Goal: Task Accomplishment & Management: Complete application form

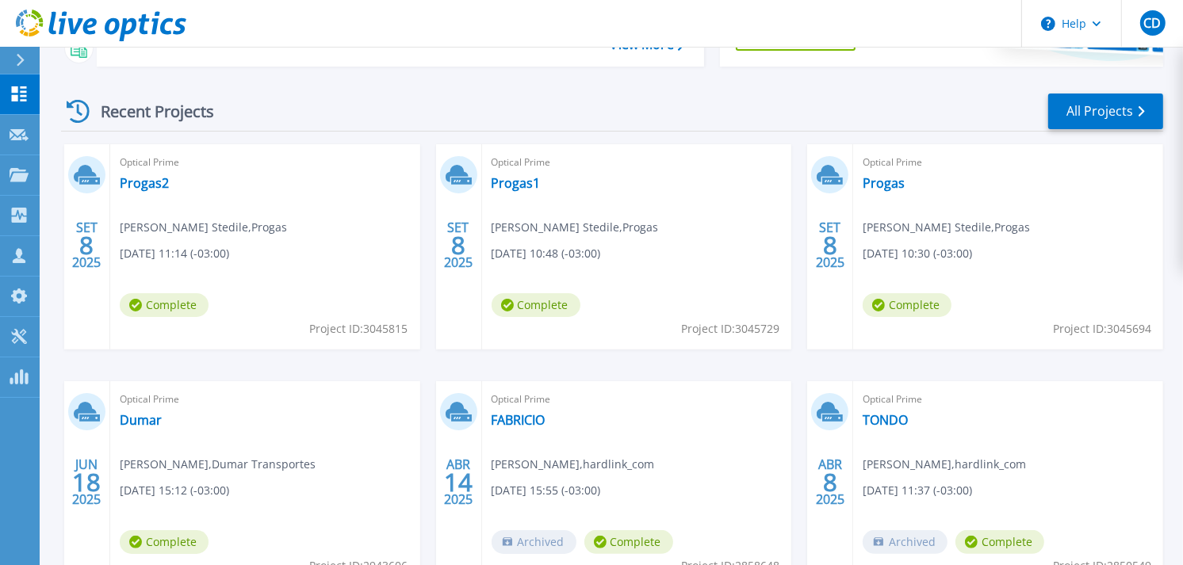
scroll to position [209, 0]
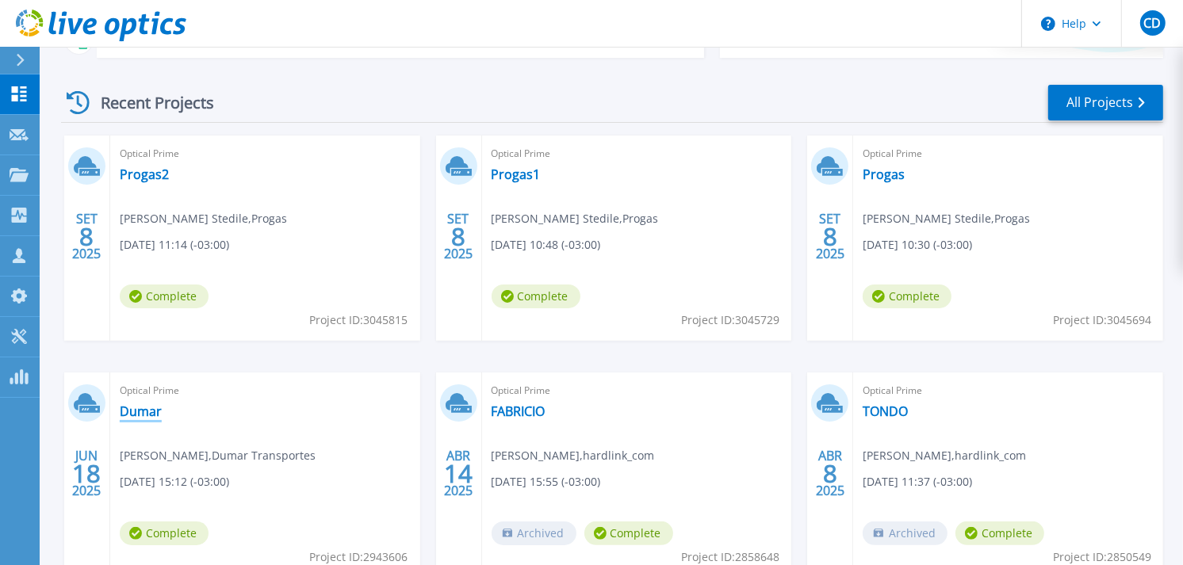
click at [141, 410] on link "Dumar" at bounding box center [141, 412] width 42 height 16
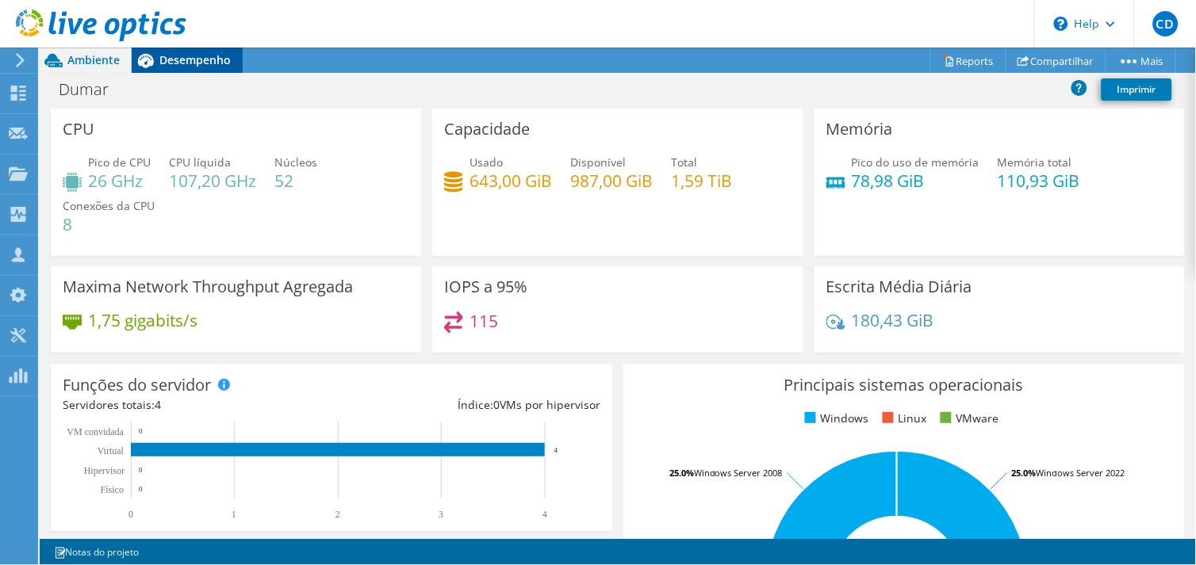
click at [183, 61] on span "Desempenho" at bounding box center [194, 59] width 71 height 15
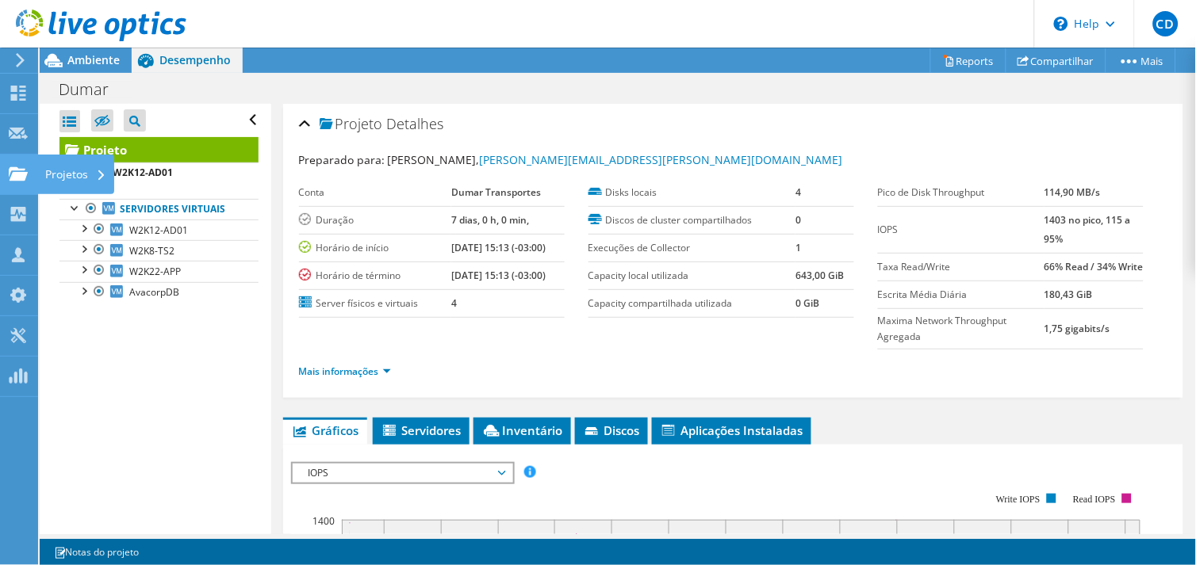
click at [56, 178] on div "Projetos" at bounding box center [75, 175] width 77 height 40
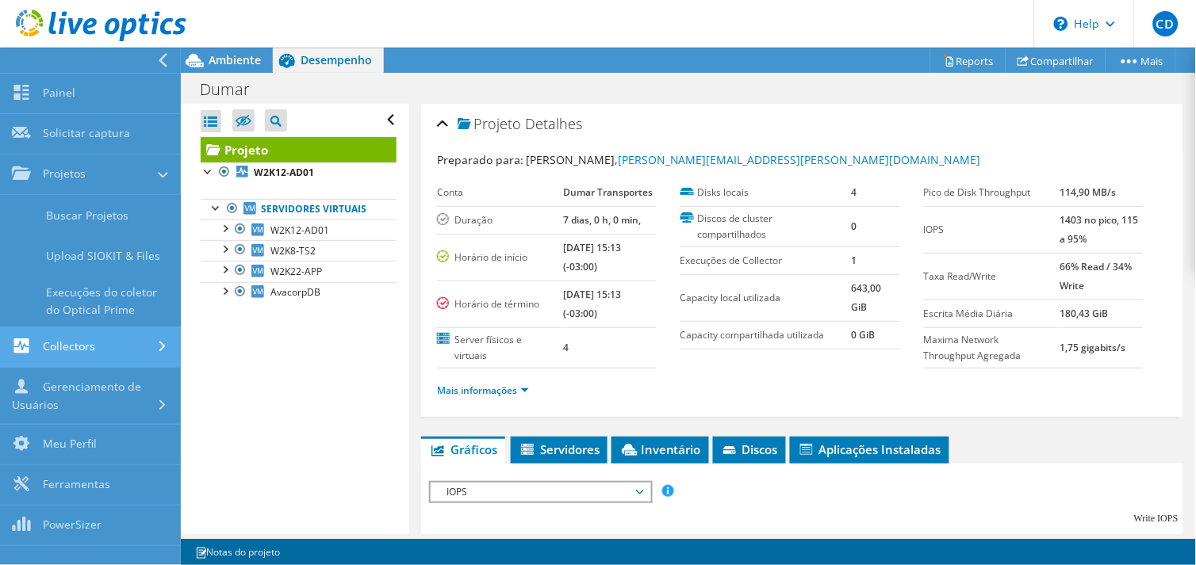
click at [84, 344] on link "Collectors" at bounding box center [90, 347] width 181 height 40
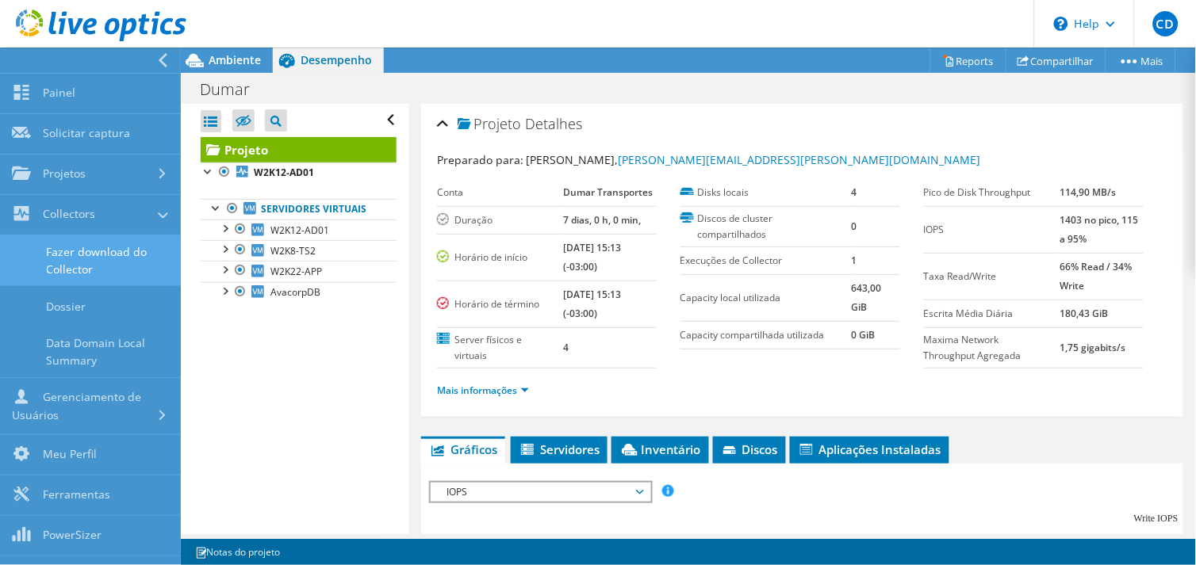
click at [107, 252] on link "Fazer download do Collector" at bounding box center [90, 260] width 181 height 51
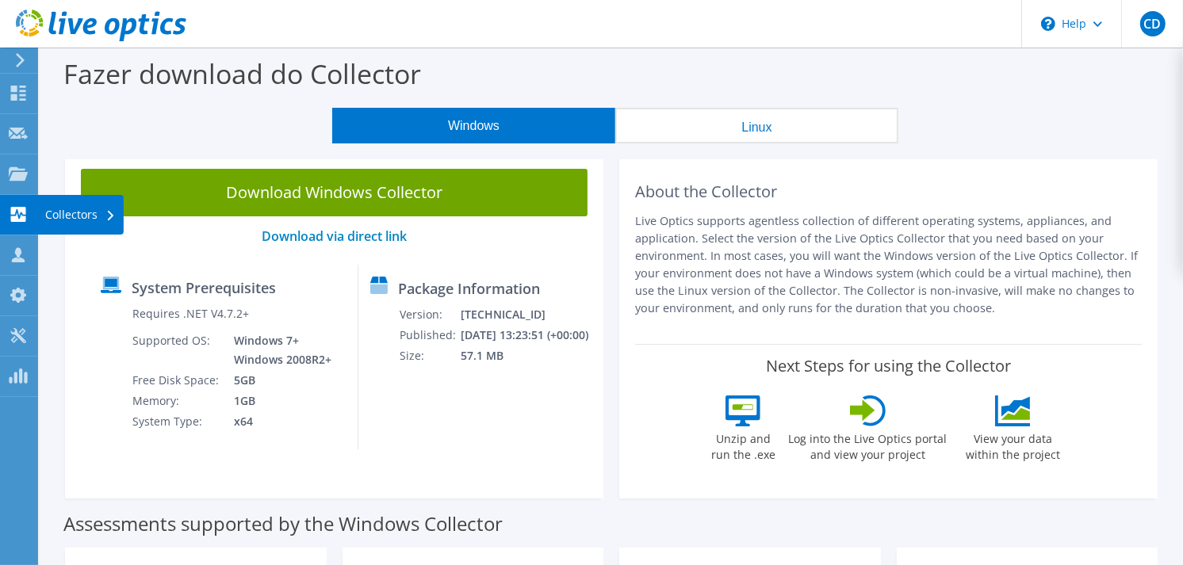
click at [10, 211] on icon at bounding box center [18, 214] width 19 height 15
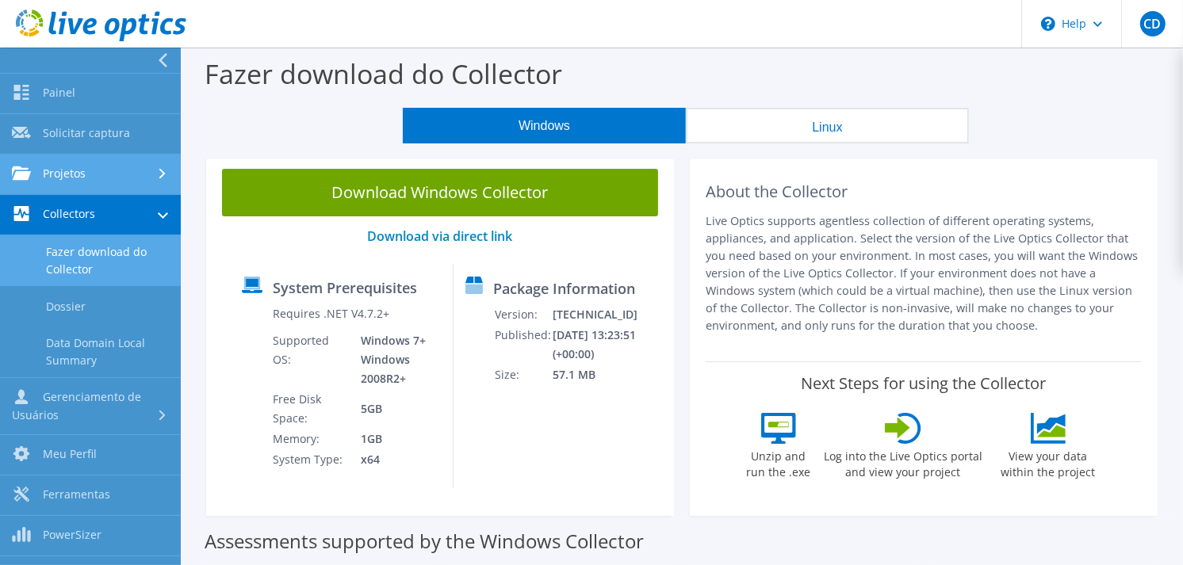
click at [86, 175] on link "Projetos" at bounding box center [90, 175] width 181 height 40
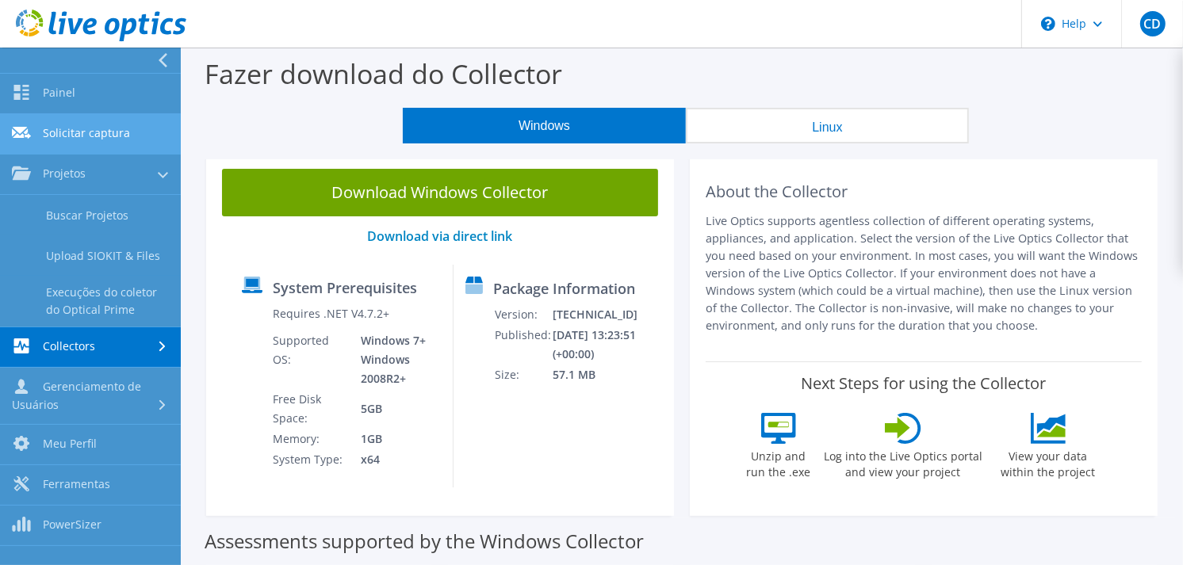
click at [99, 132] on link "Solicitar captura" at bounding box center [90, 134] width 181 height 40
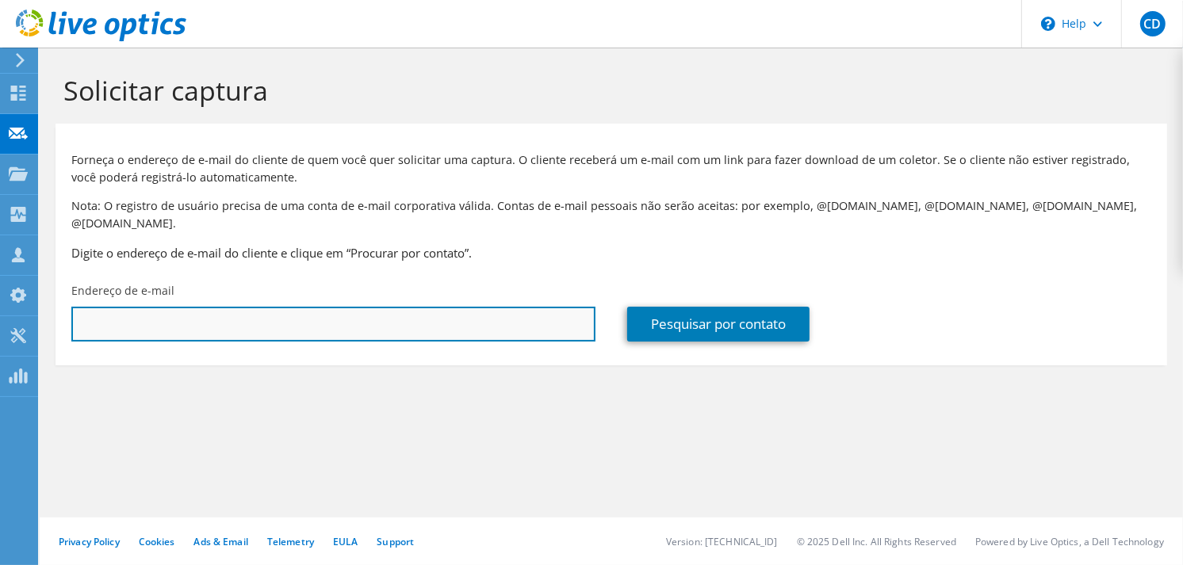
click at [131, 307] on input "text" at bounding box center [333, 324] width 524 height 35
click at [162, 307] on input "joaqui," at bounding box center [333, 324] width 524 height 35
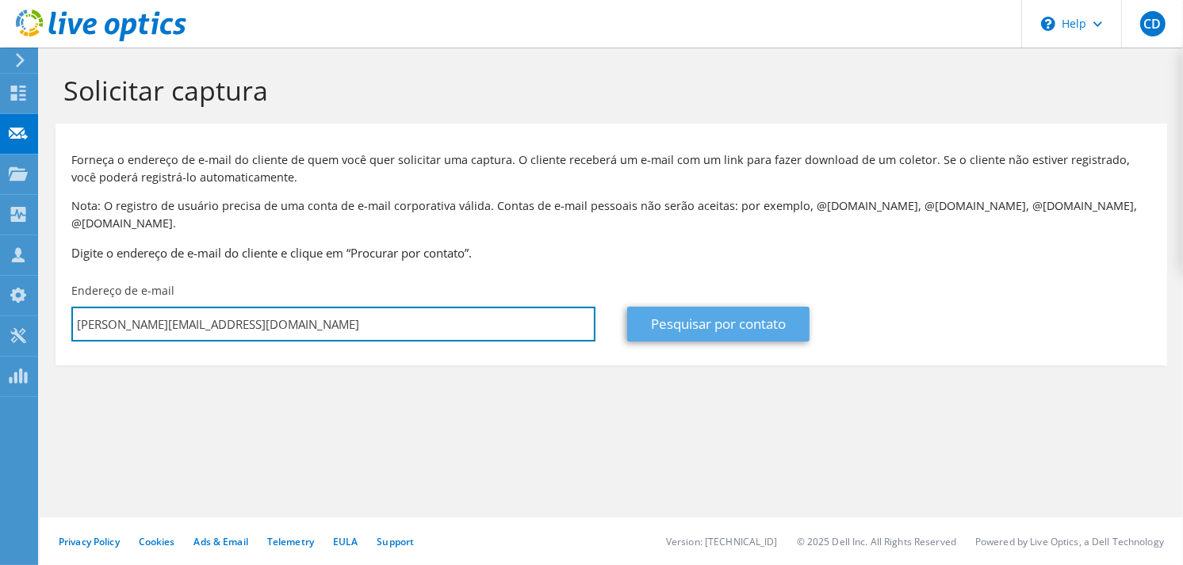
type input "joaquim@coopsantaclara.com.br"
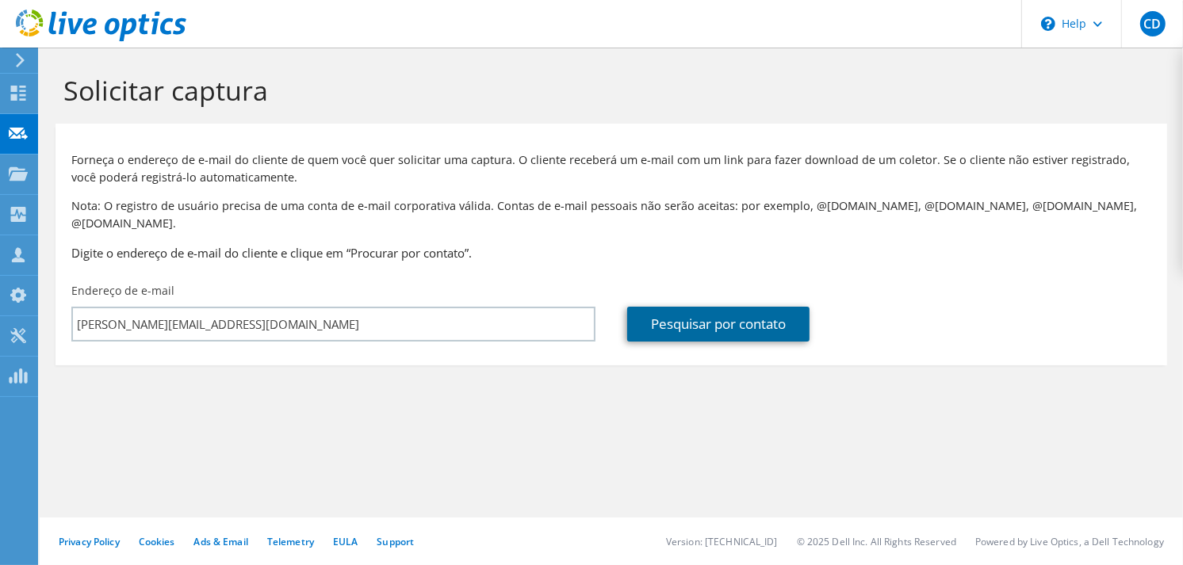
click at [717, 310] on link "Pesquisar por contato" at bounding box center [718, 324] width 182 height 35
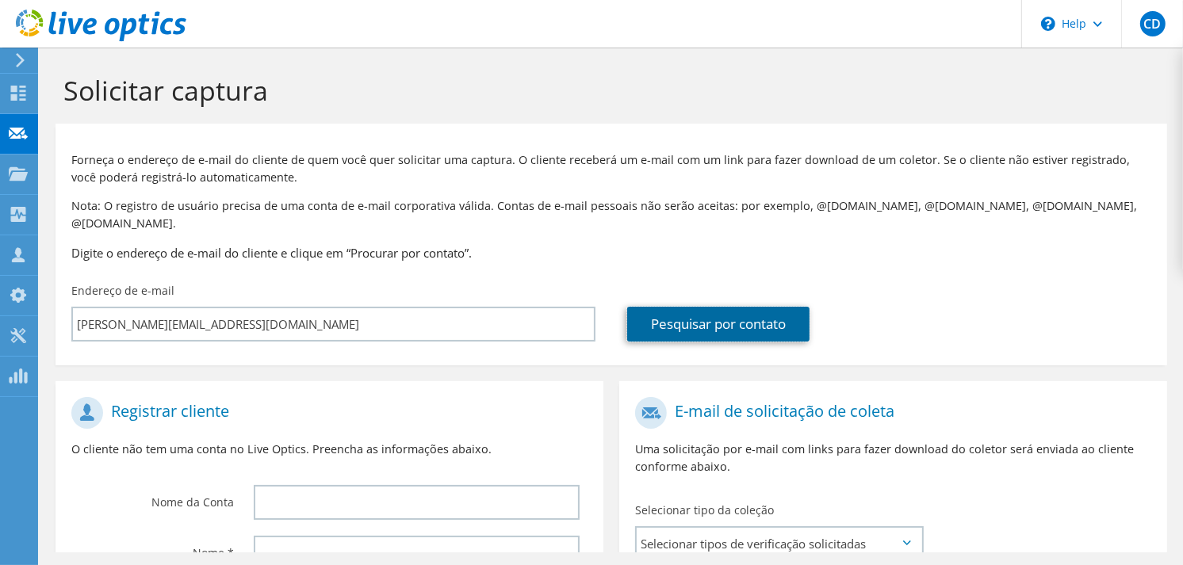
type input "COOPERATIVA SANTA CLARA LTDA"
type input "Joaquim"
type input "xx"
type input "Brasil"
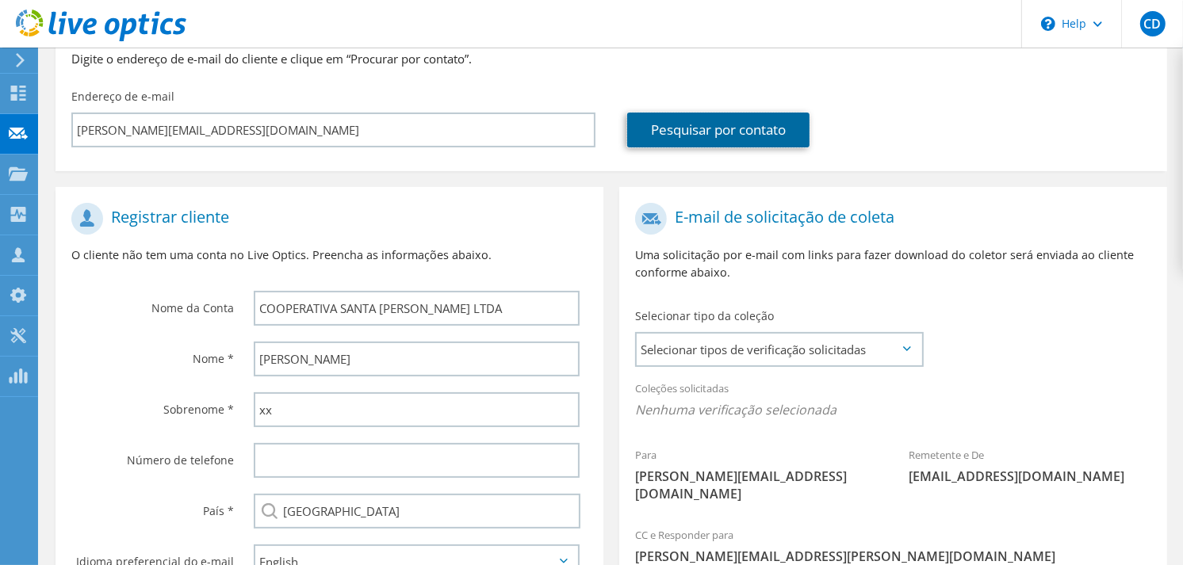
scroll to position [274, 0]
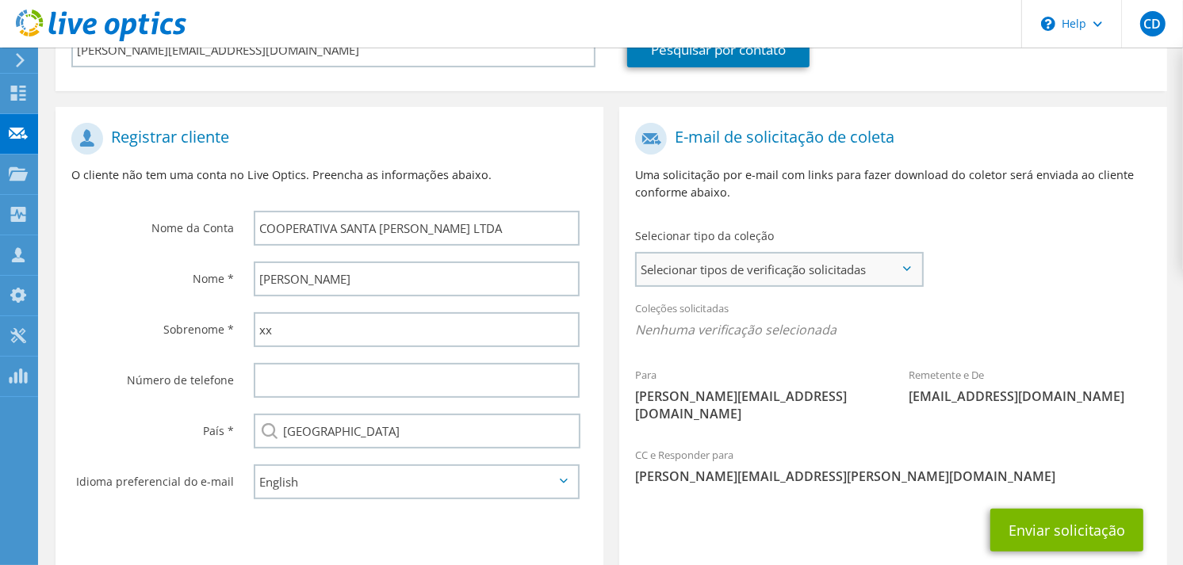
click at [901, 257] on span "Selecionar tipos de verificação solicitadas" at bounding box center [779, 270] width 285 height 32
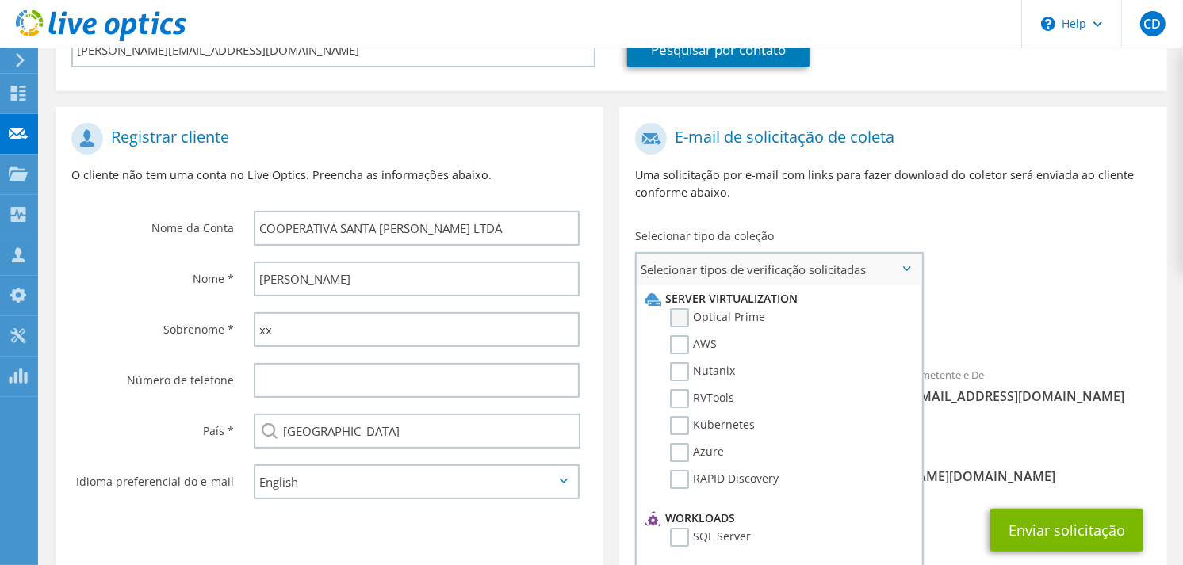
click at [710, 308] on label "Optical Prime" at bounding box center [717, 317] width 95 height 19
click at [0, 0] on input "Optical Prime" at bounding box center [0, 0] width 0 height 0
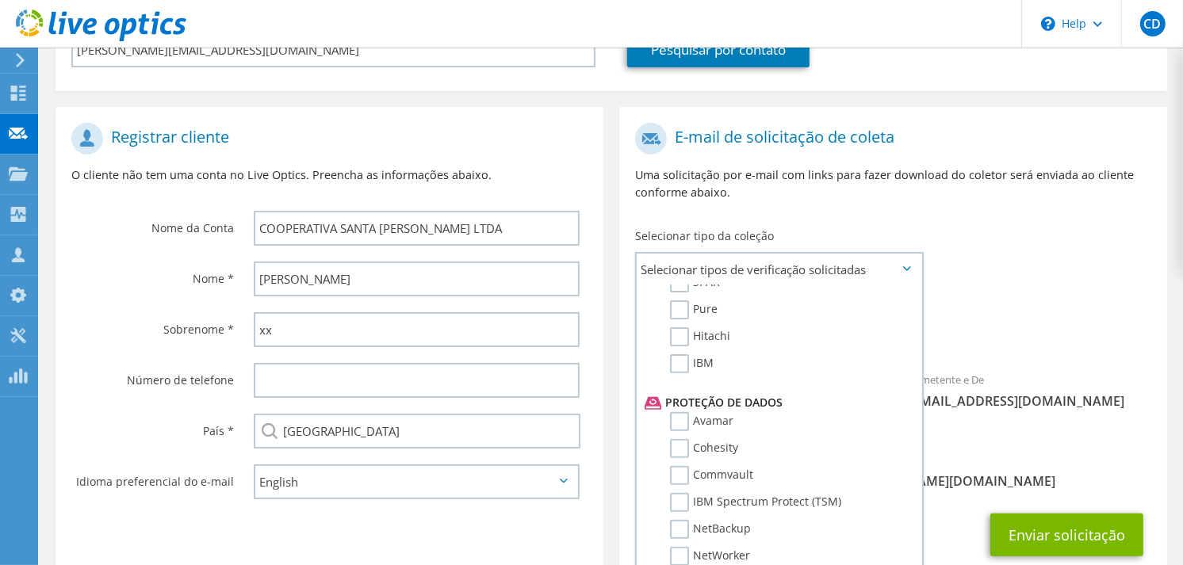
scroll to position [572, 0]
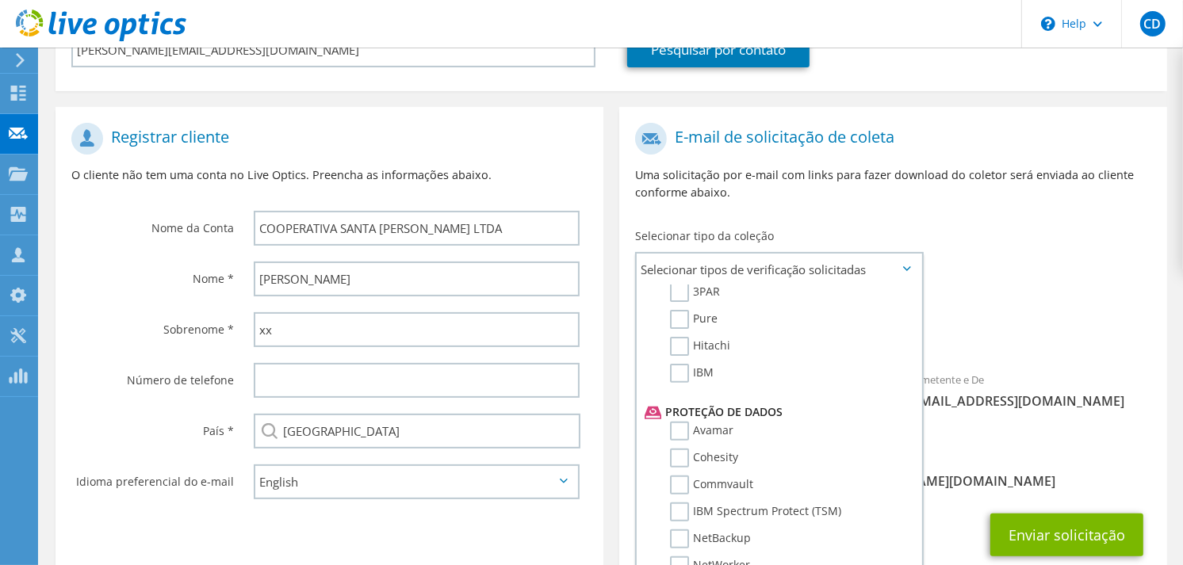
click at [346, 508] on section "Registrar cliente O cliente não tem uma conta no Live Optics. Preencha as infor…" at bounding box center [330, 347] width 548 height 481
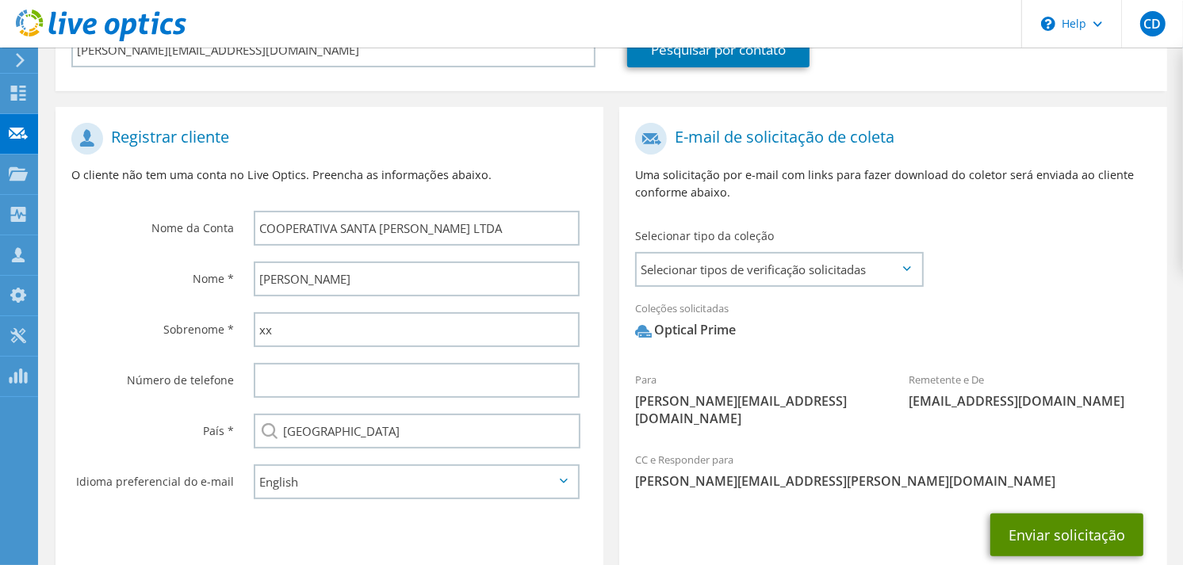
click at [1063, 514] on button "Enviar solicitação" at bounding box center [1066, 535] width 153 height 43
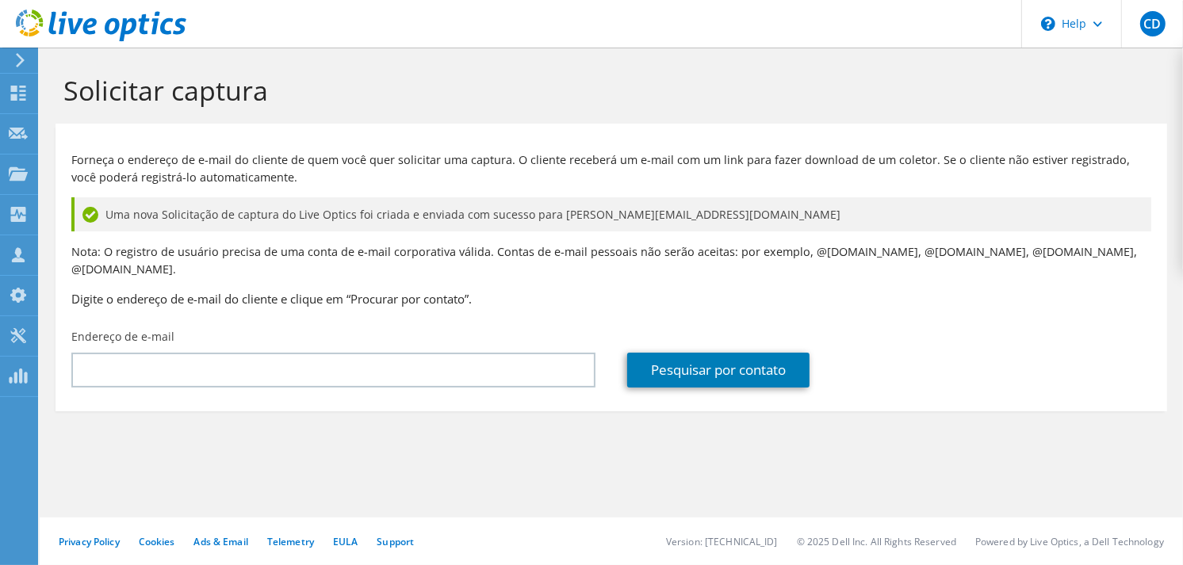
click at [105, 17] on use at bounding box center [101, 26] width 170 height 32
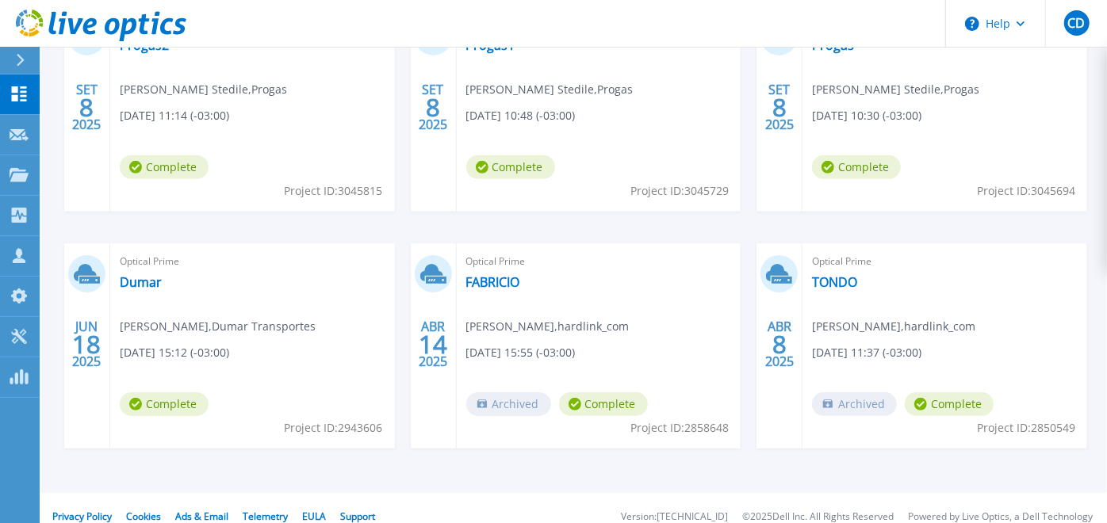
scroll to position [355, 0]
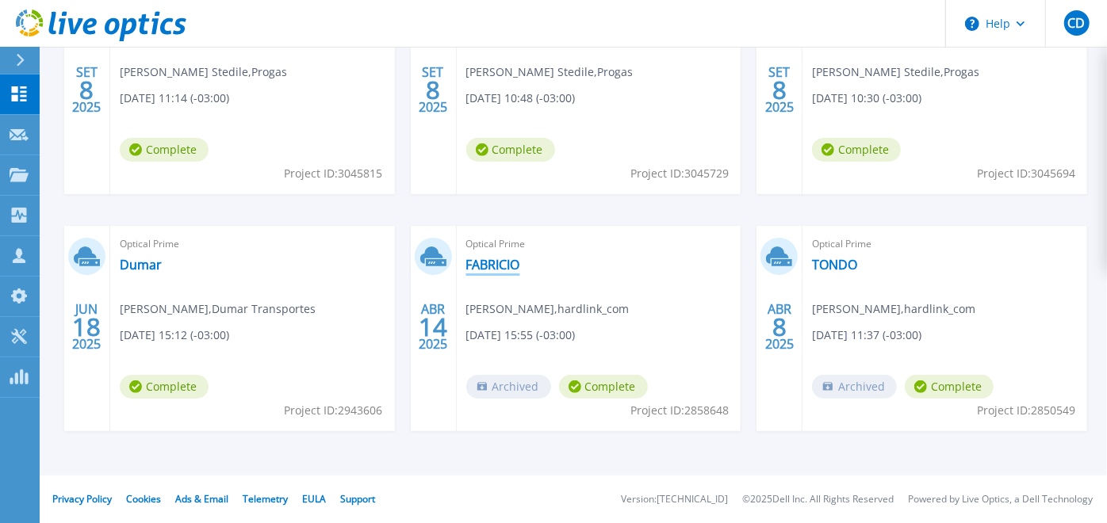
click at [487, 263] on link "FABRICIO" at bounding box center [493, 265] width 54 height 16
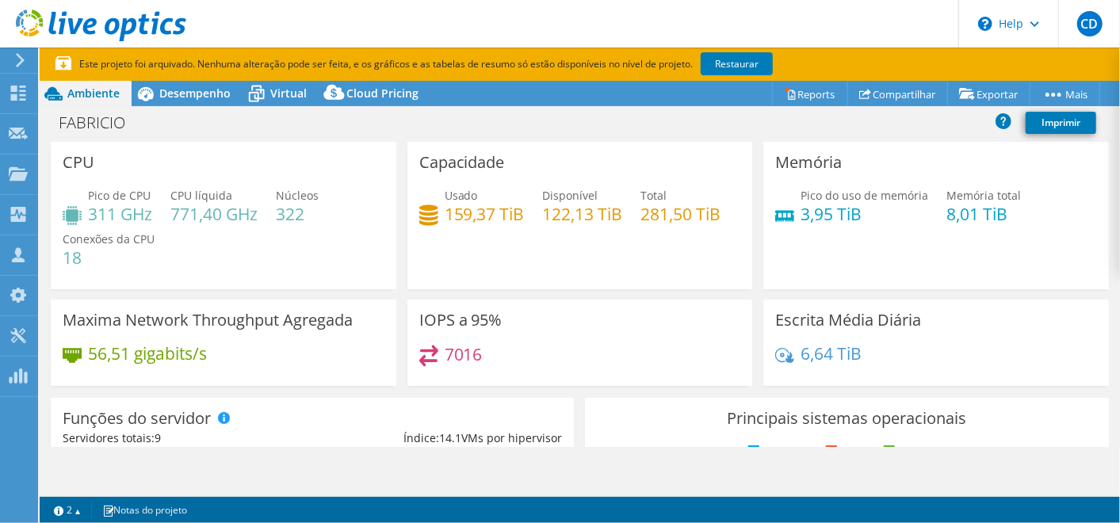
select select "USD"
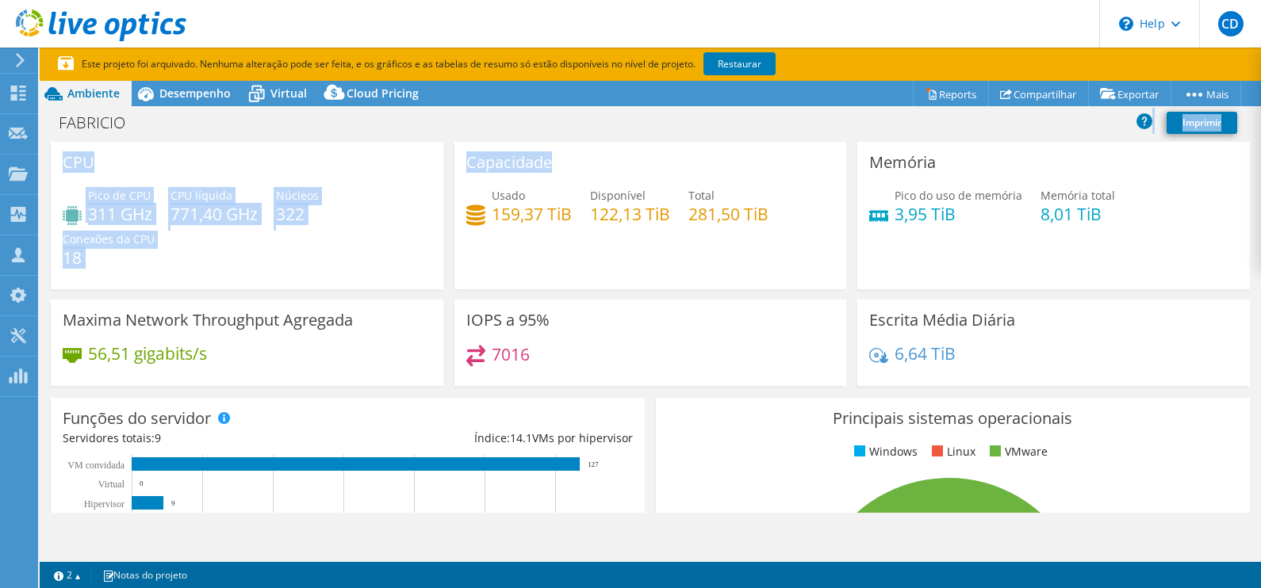
drag, startPoint x: 997, startPoint y: 0, endPoint x: 701, endPoint y: 142, distance: 328.0
click at [701, 142] on div "Ações de projeto Ações de projeto Reports Compartilhar Exportar vSAN ReadyNode …" at bounding box center [650, 351] width 1221 height 541
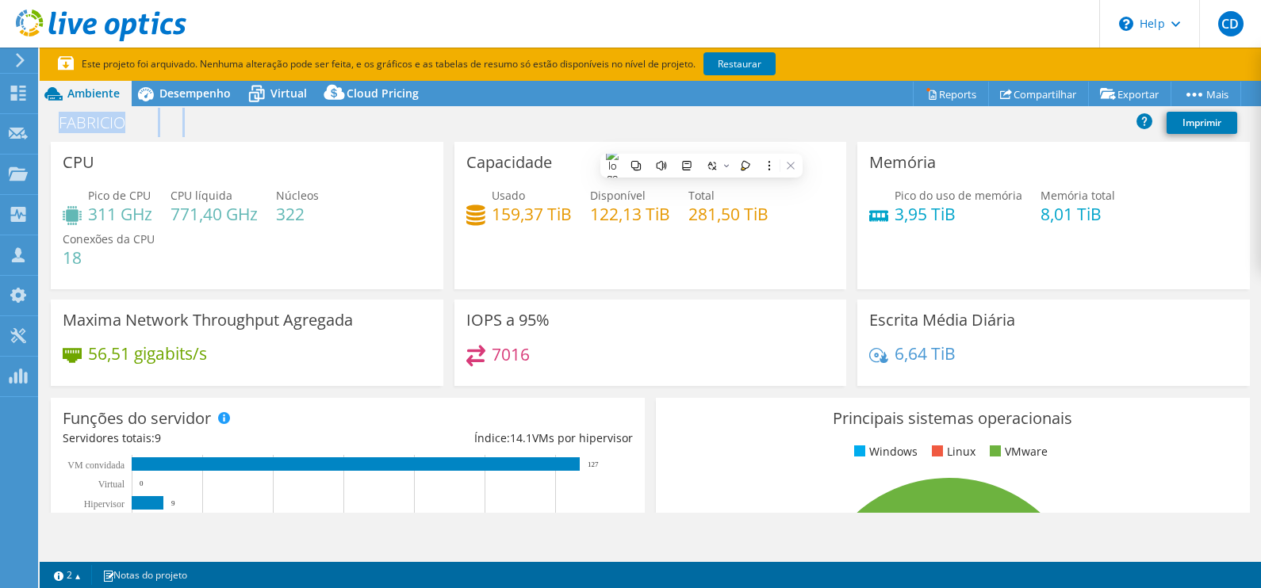
drag, startPoint x: 701, startPoint y: 142, endPoint x: 564, endPoint y: 105, distance: 141.9
click at [564, 105] on div "Ações de projeto Ações de projeto Reports Compartilhar Exportar vSAN ReadyNode …" at bounding box center [650, 351] width 1221 height 541
drag, startPoint x: 564, startPoint y: 105, endPoint x: 506, endPoint y: 6, distance: 115.5
click at [506, 6] on header "CD Membro da equipe Clayton Dias clayton.dias@hardlink.com.br hardlink_com My P…" at bounding box center [630, 24] width 1261 height 48
click at [275, 132] on div "FABRICIO Imprimir" at bounding box center [650, 122] width 1221 height 29
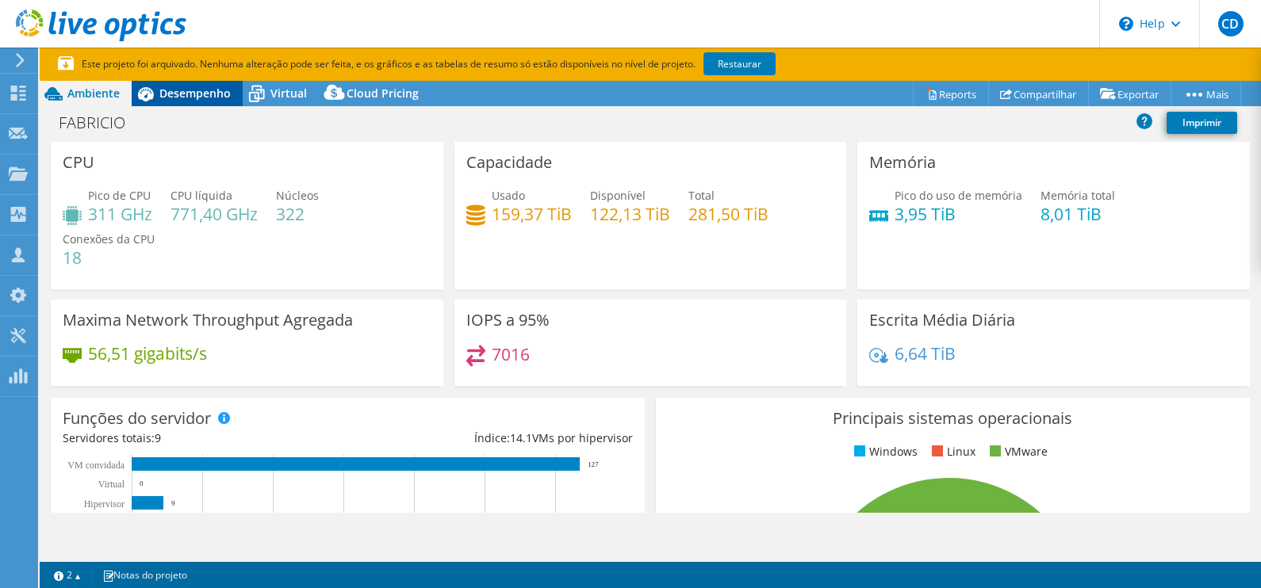
click at [194, 95] on span "Desempenho" at bounding box center [194, 93] width 71 height 15
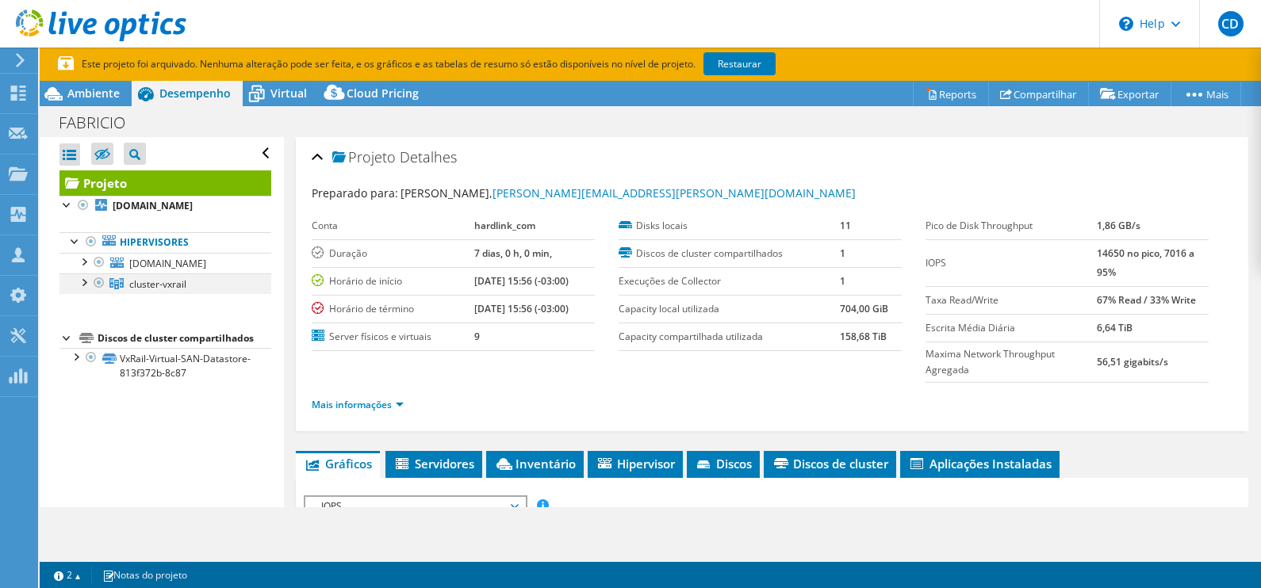
click at [83, 289] on div at bounding box center [83, 282] width 16 height 16
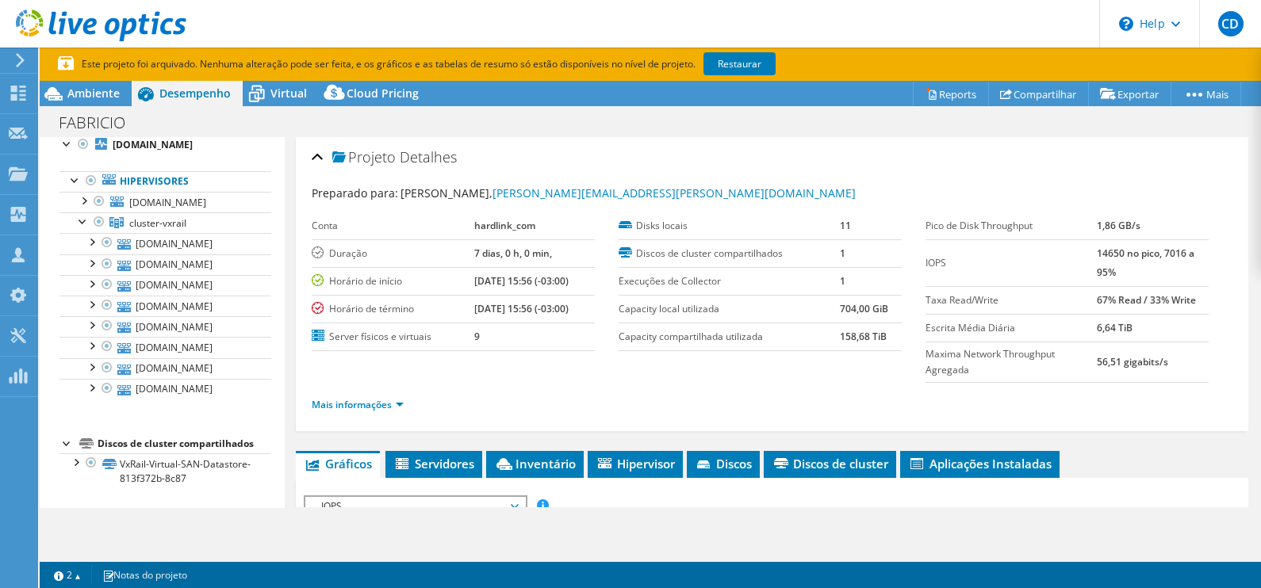
scroll to position [52, 0]
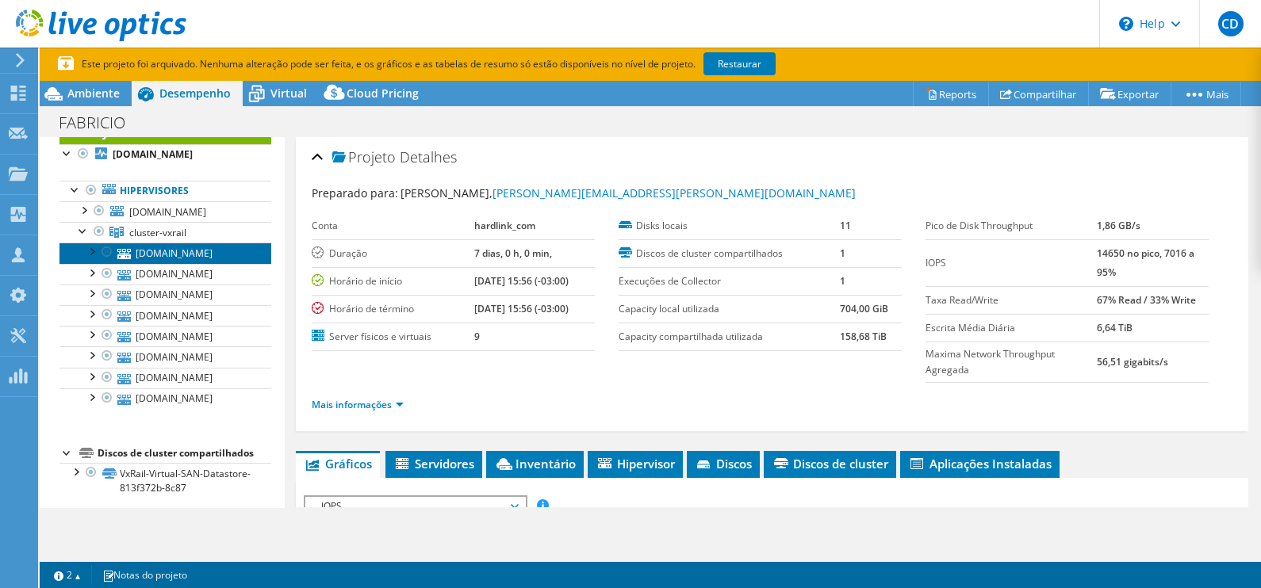
click at [174, 263] on link "vxtondo-005.orquidea.com.br" at bounding box center [165, 253] width 212 height 21
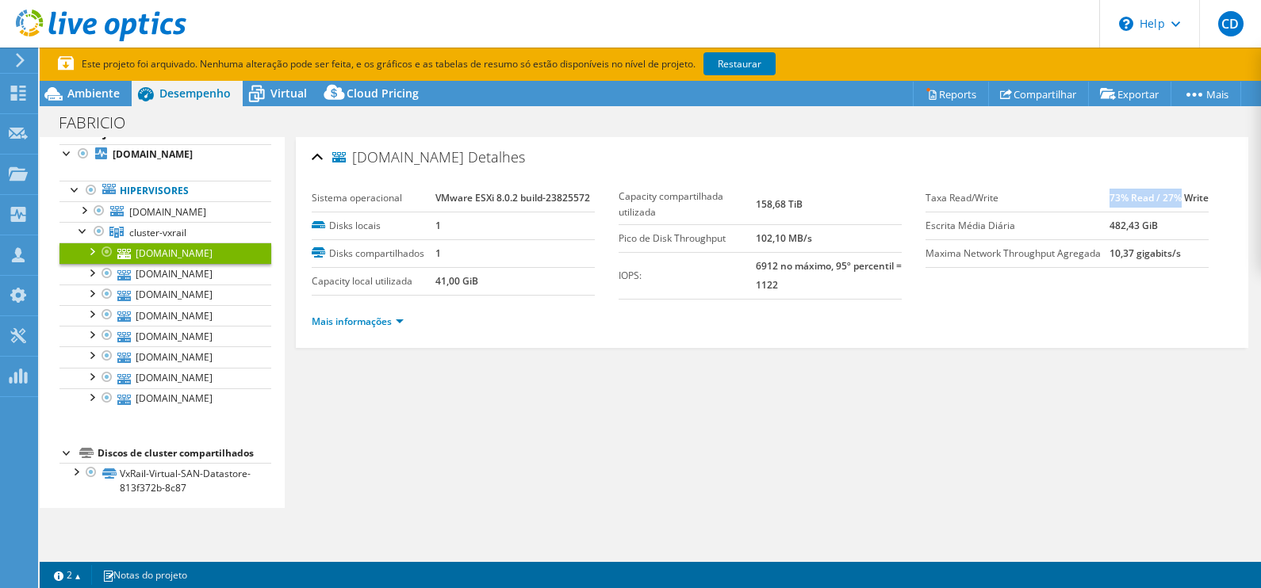
drag, startPoint x: 1094, startPoint y: 199, endPoint x: 1178, endPoint y: 193, distance: 84.2
click at [1120, 193] on td "73% Read / 27% Write" at bounding box center [1158, 199] width 99 height 28
click at [392, 325] on link "Mais informações" at bounding box center [358, 321] width 92 height 13
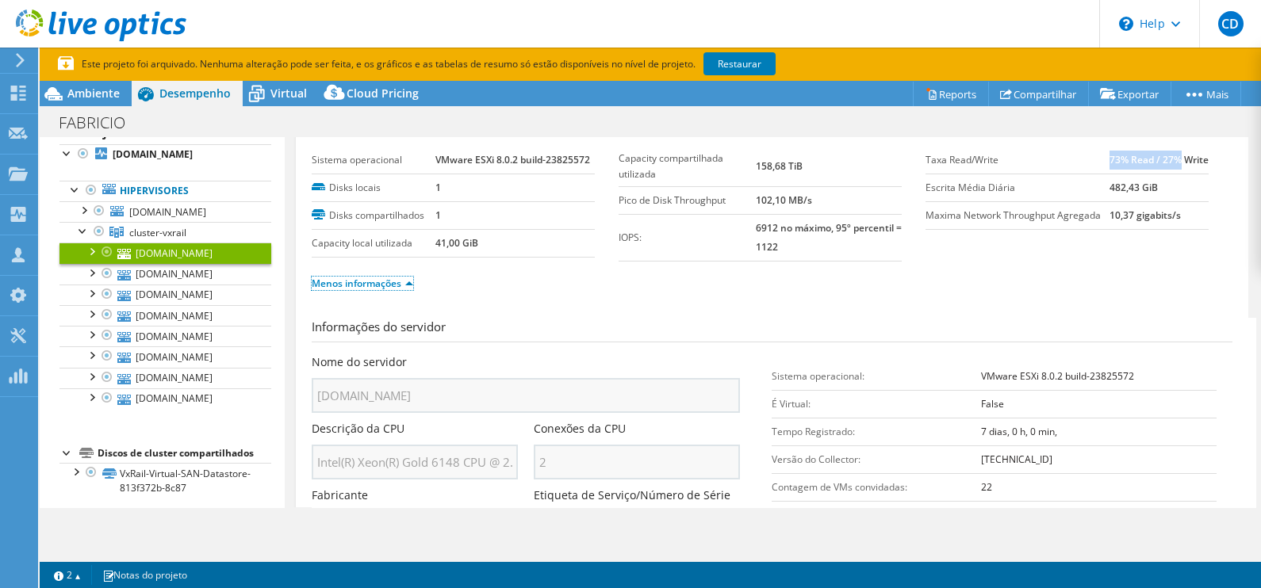
scroll to position [0, 0]
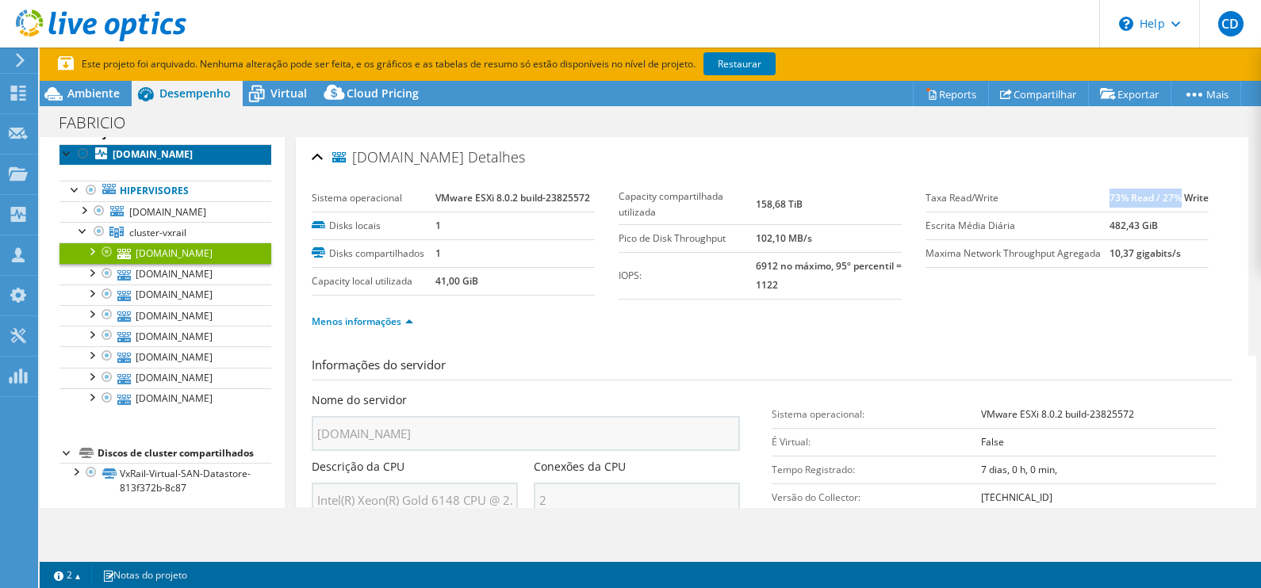
click at [143, 157] on b "vxtondo-005.orquidea.com.br" at bounding box center [153, 153] width 80 height 13
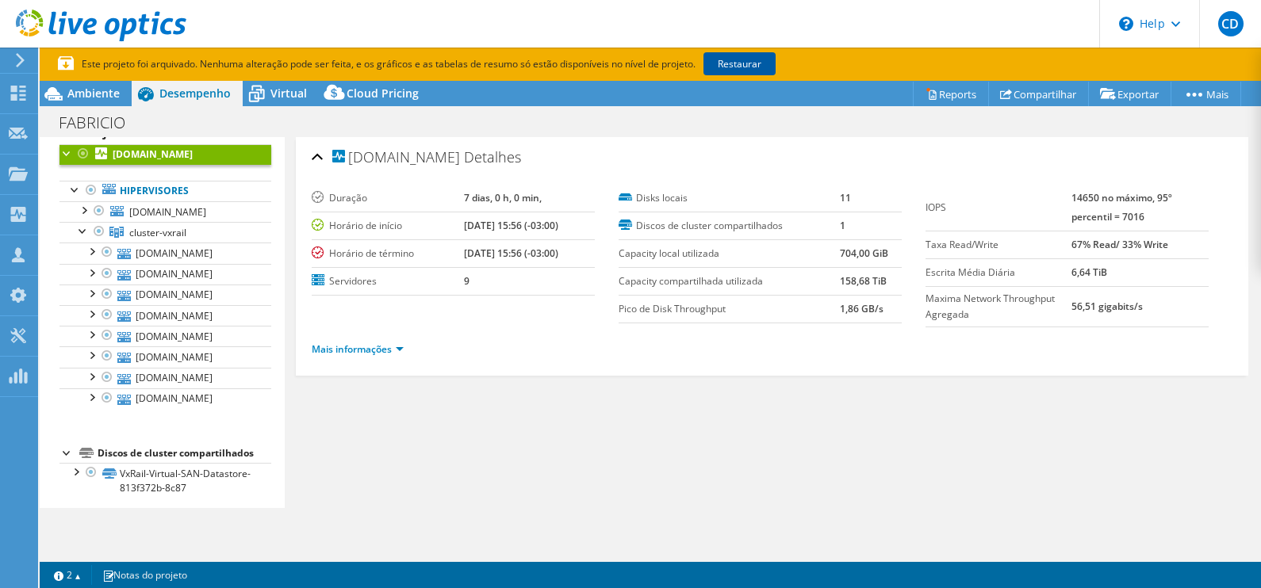
click at [739, 64] on link "Restaurar" at bounding box center [739, 63] width 72 height 23
click at [93, 200] on div at bounding box center [91, 190] width 16 height 19
click at [270, 94] on icon at bounding box center [257, 94] width 28 height 28
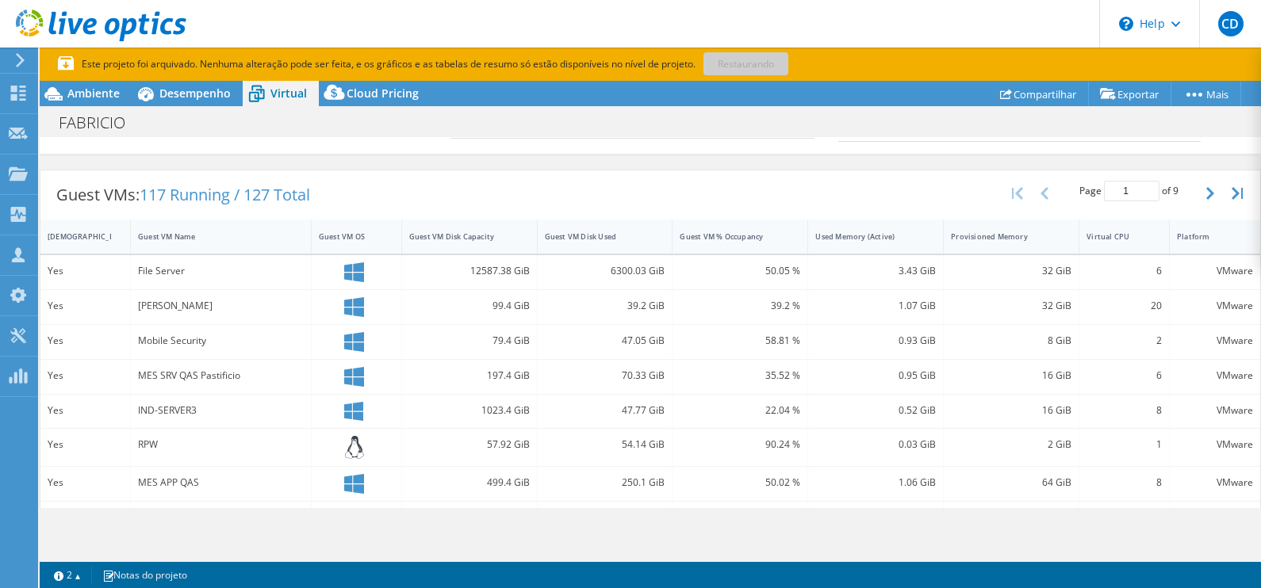
scroll to position [286, 0]
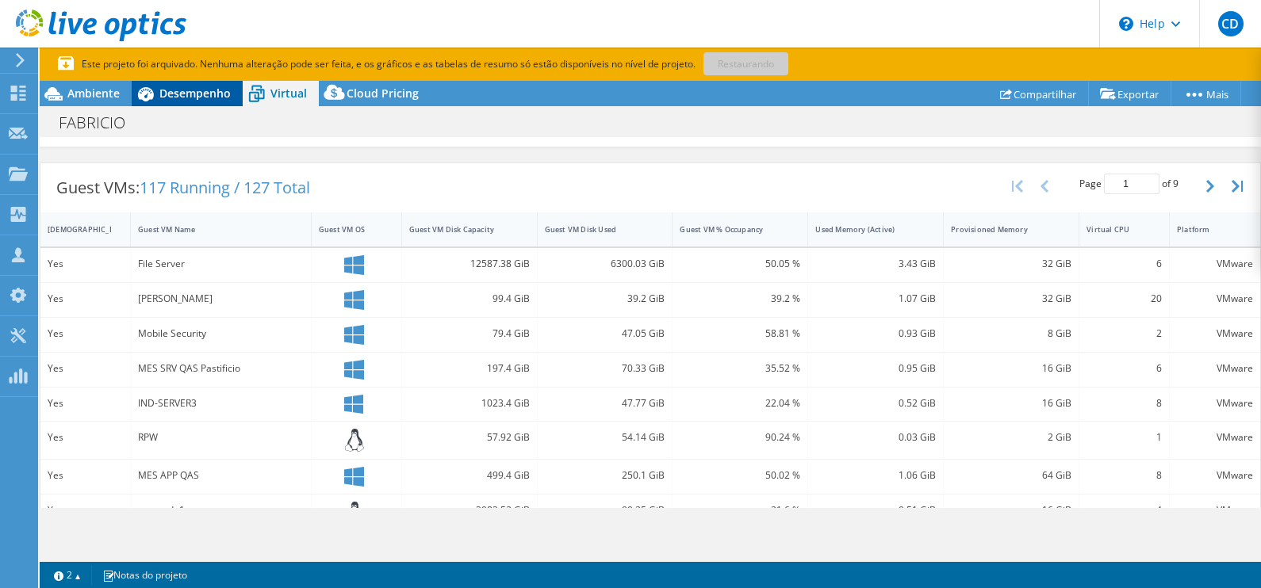
click at [167, 82] on div "Desempenho" at bounding box center [187, 93] width 111 height 25
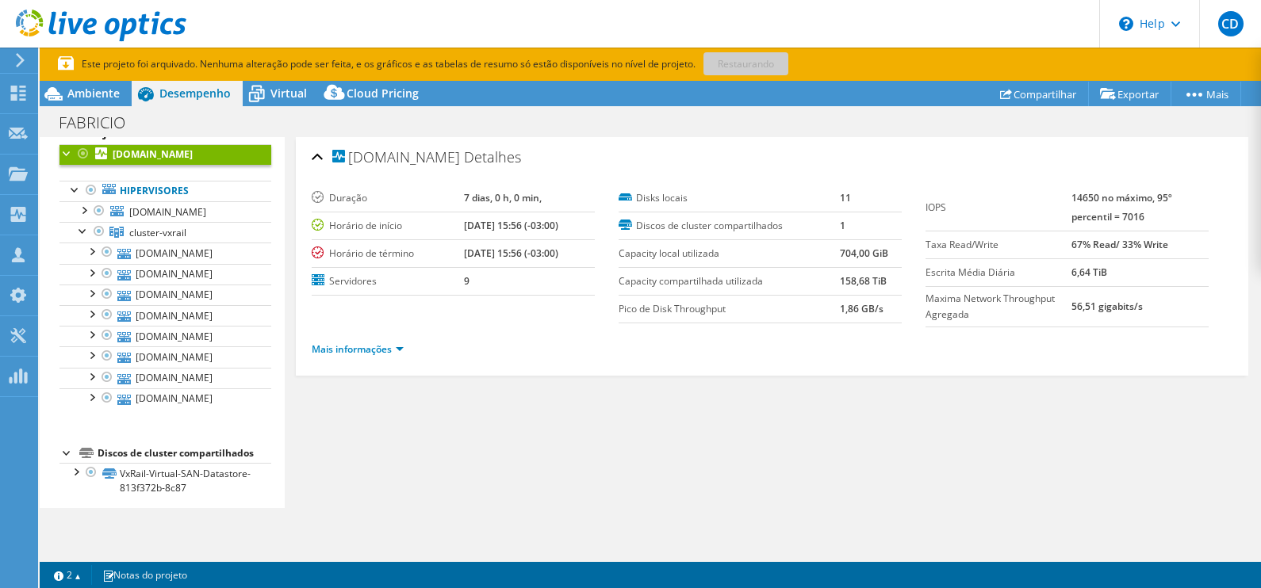
scroll to position [0, 0]
click at [98, 92] on span "Ambiente" at bounding box center [93, 93] width 52 height 15
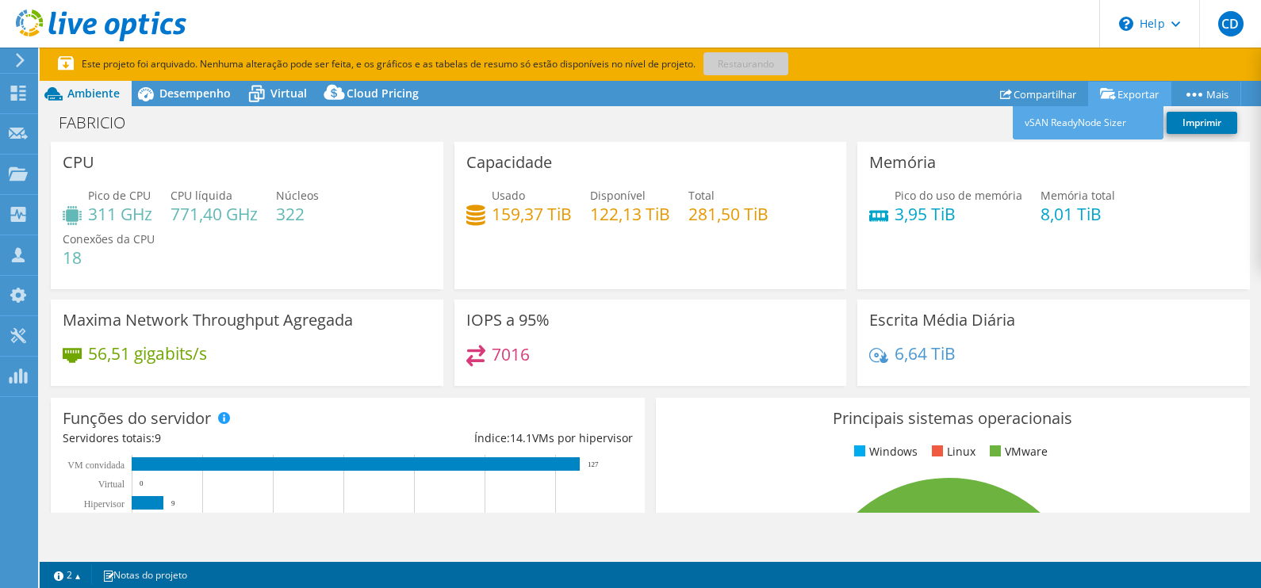
click at [1120, 88] on link "Exportar" at bounding box center [1129, 94] width 83 height 25
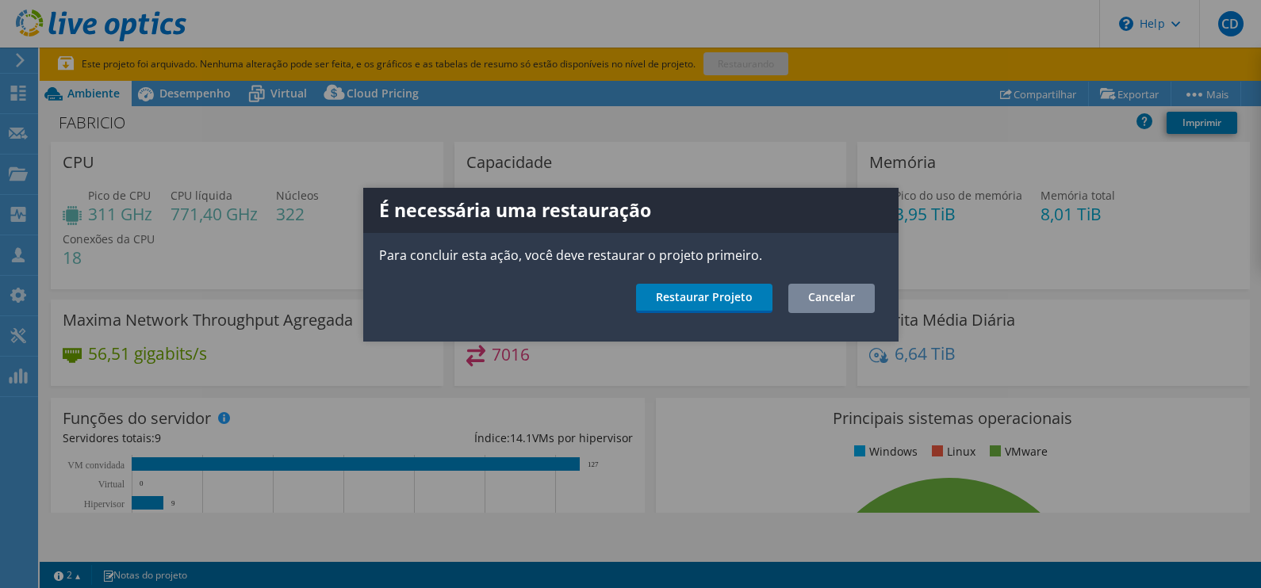
click at [841, 297] on link "Cancelar" at bounding box center [831, 298] width 86 height 29
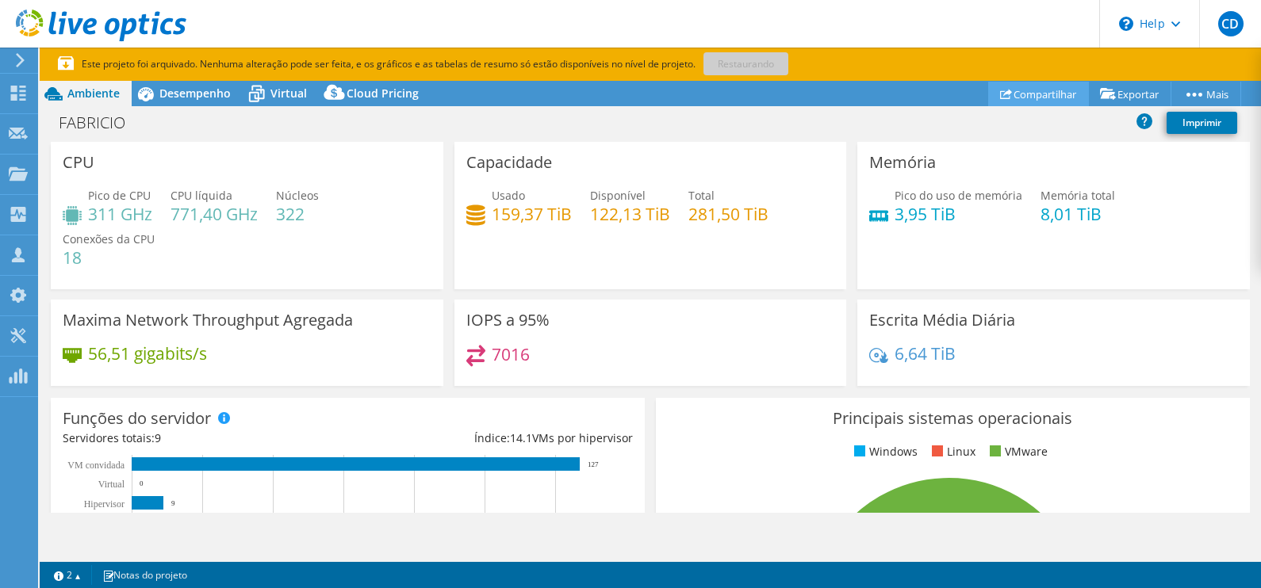
click at [1036, 101] on link "Compartilhar" at bounding box center [1038, 94] width 101 height 25
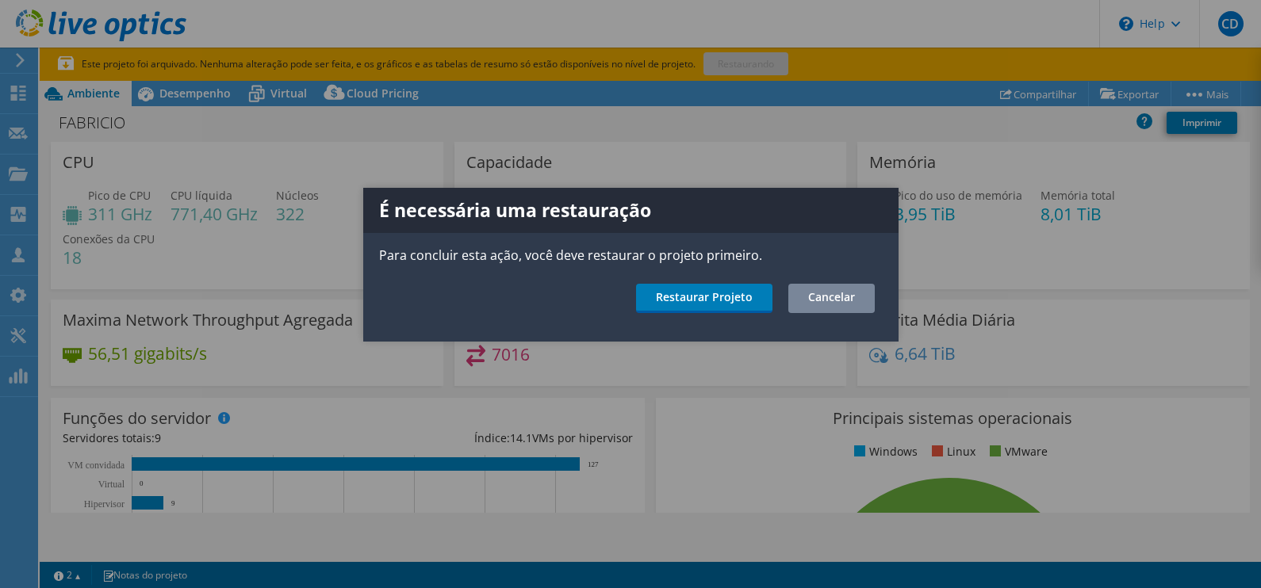
click at [841, 306] on link "Cancelar" at bounding box center [831, 298] width 86 height 29
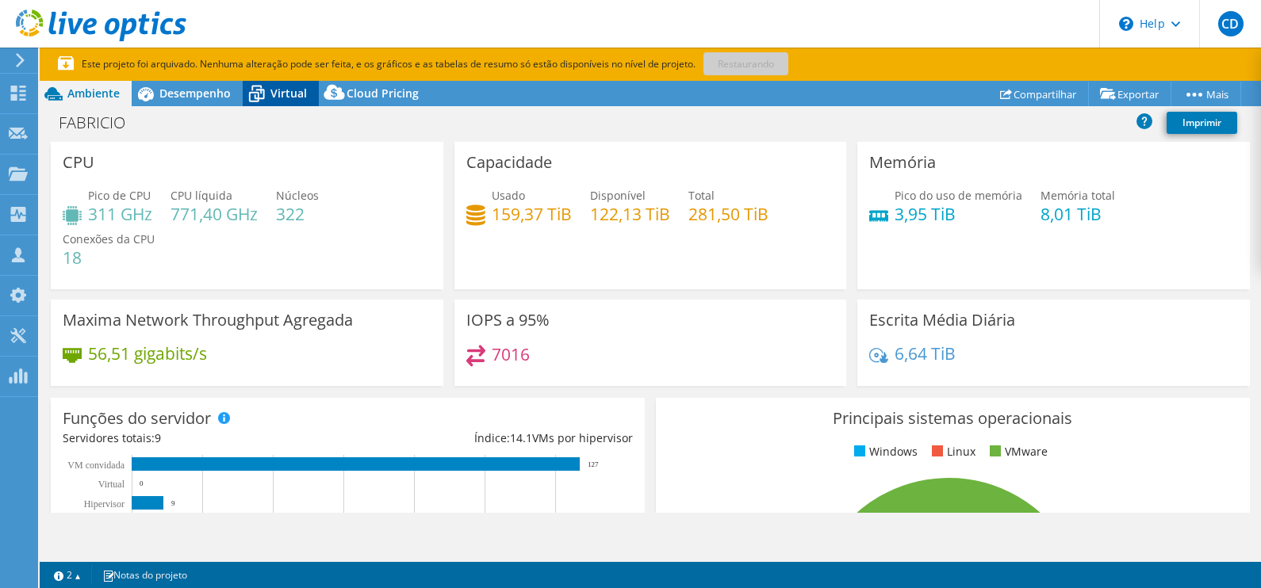
click at [268, 81] on icon at bounding box center [257, 94] width 28 height 28
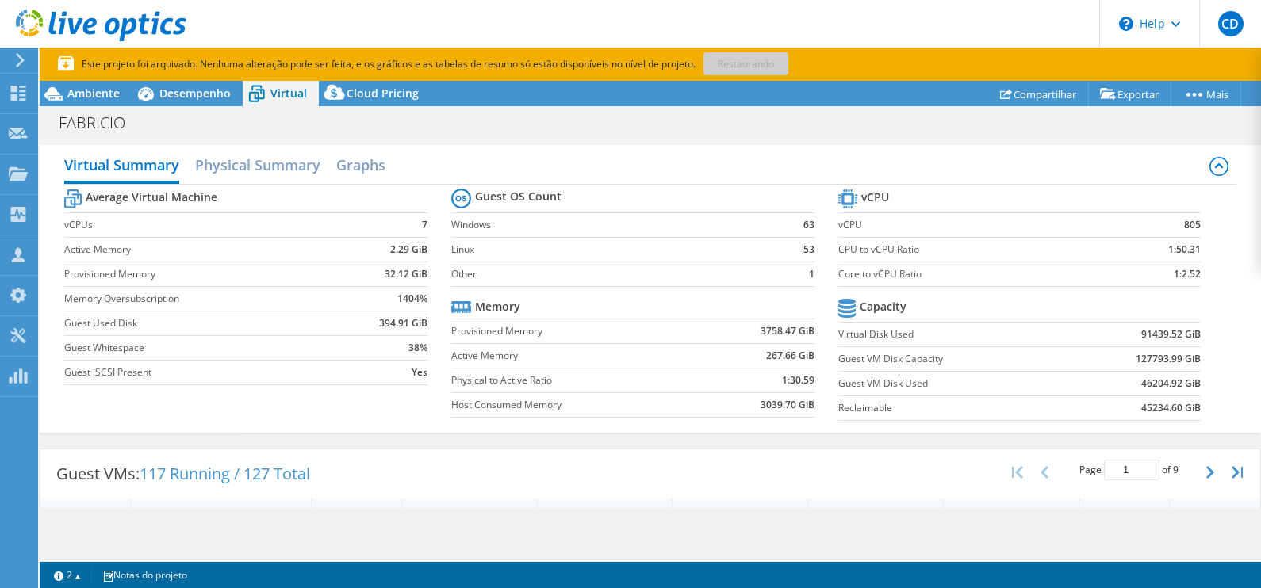
click at [74, 28] on icon at bounding box center [101, 26] width 170 height 33
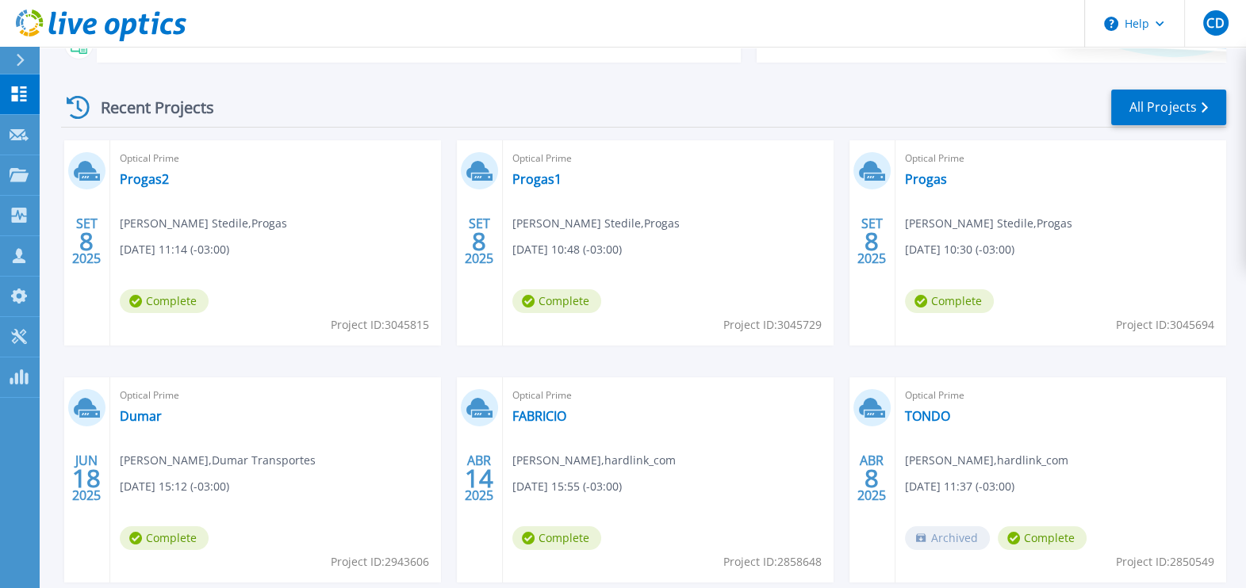
scroll to position [289, 0]
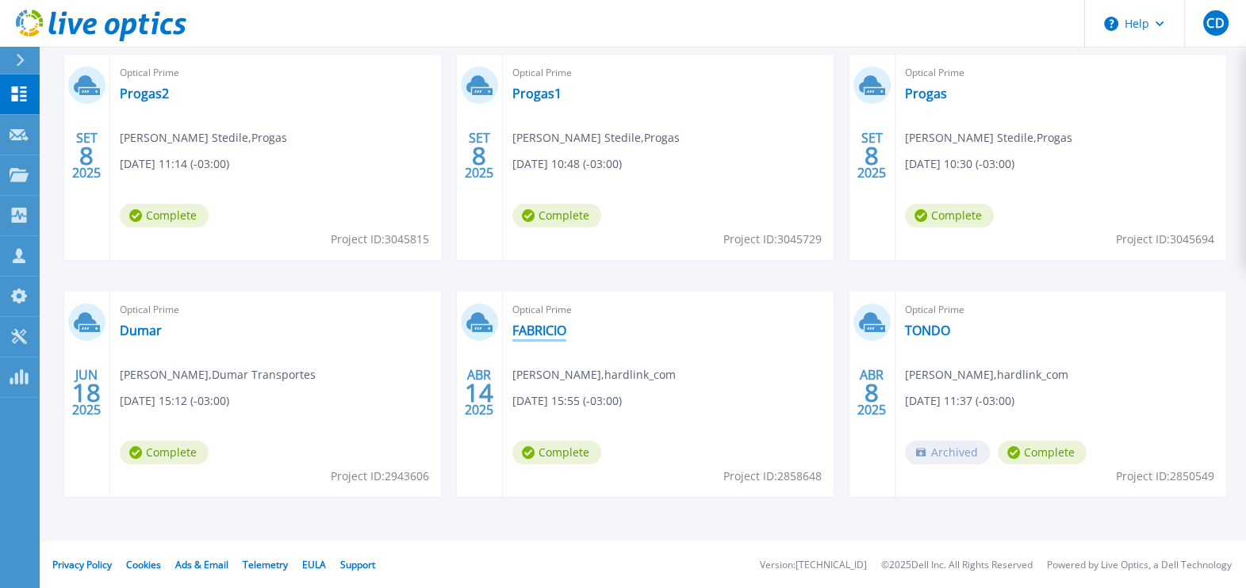
click at [542, 336] on link "FABRICIO" at bounding box center [539, 331] width 54 height 16
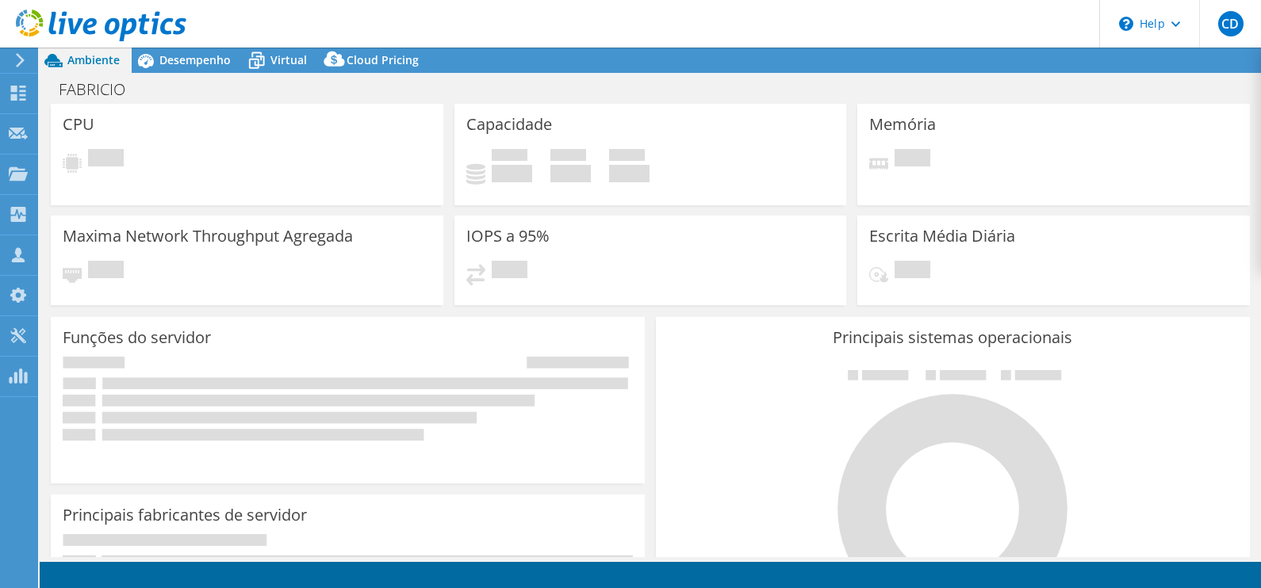
select select "USD"
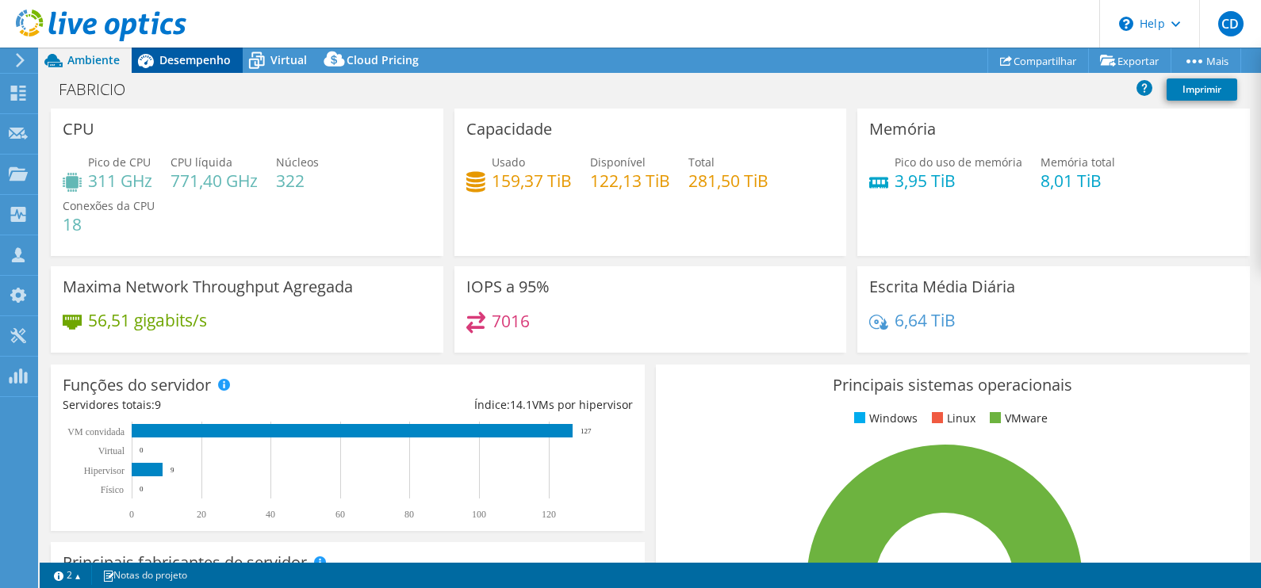
click at [192, 59] on span "Desempenho" at bounding box center [194, 59] width 71 height 15
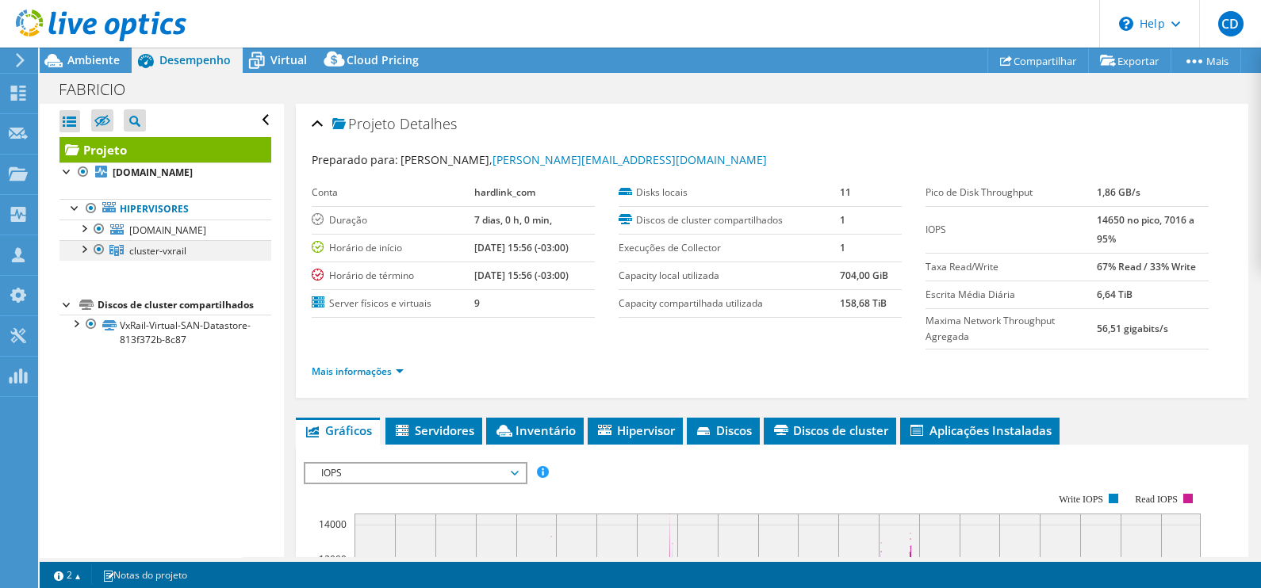
click at [85, 256] on div at bounding box center [83, 248] width 16 height 16
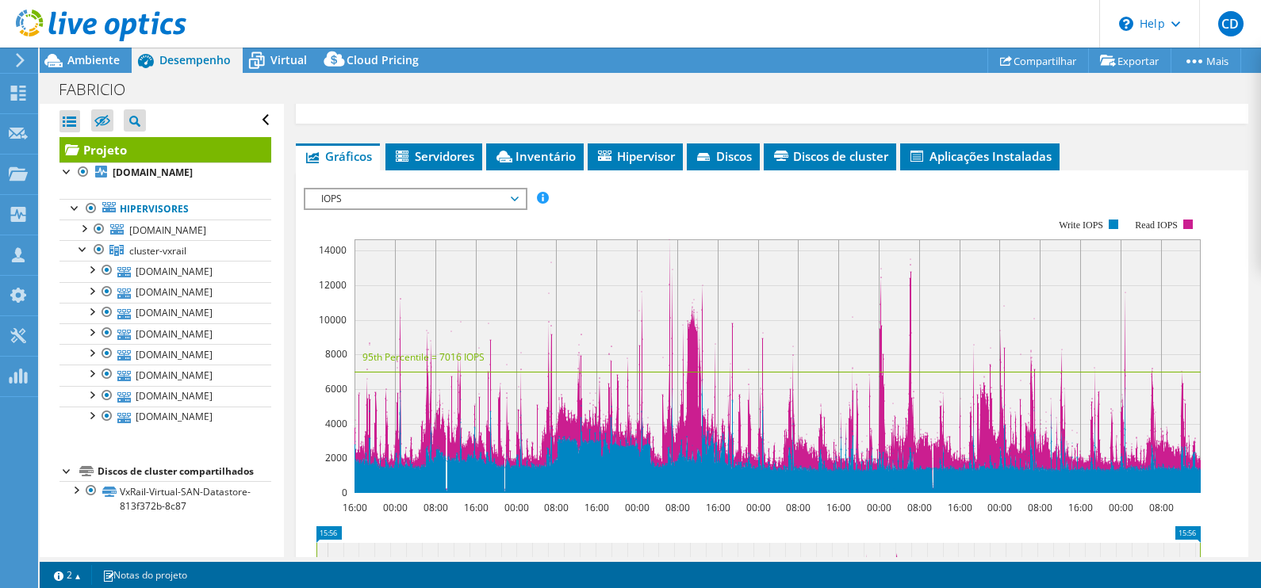
scroll to position [273, 0]
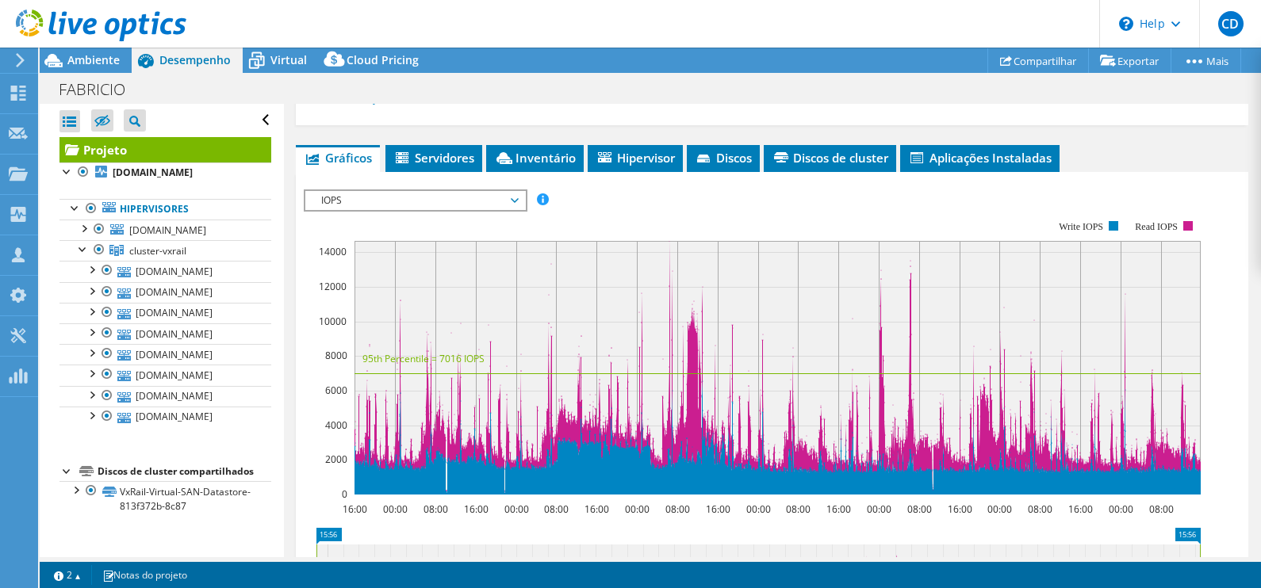
click at [513, 204] on span "IOPS" at bounding box center [415, 200] width 204 height 19
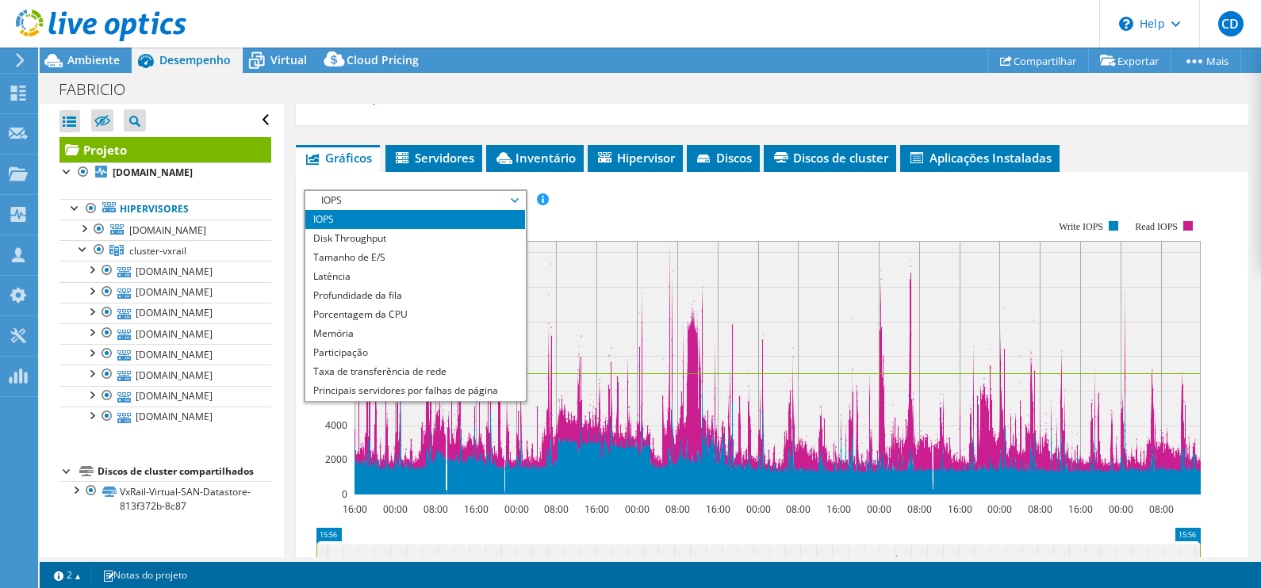
scroll to position [56, 0]
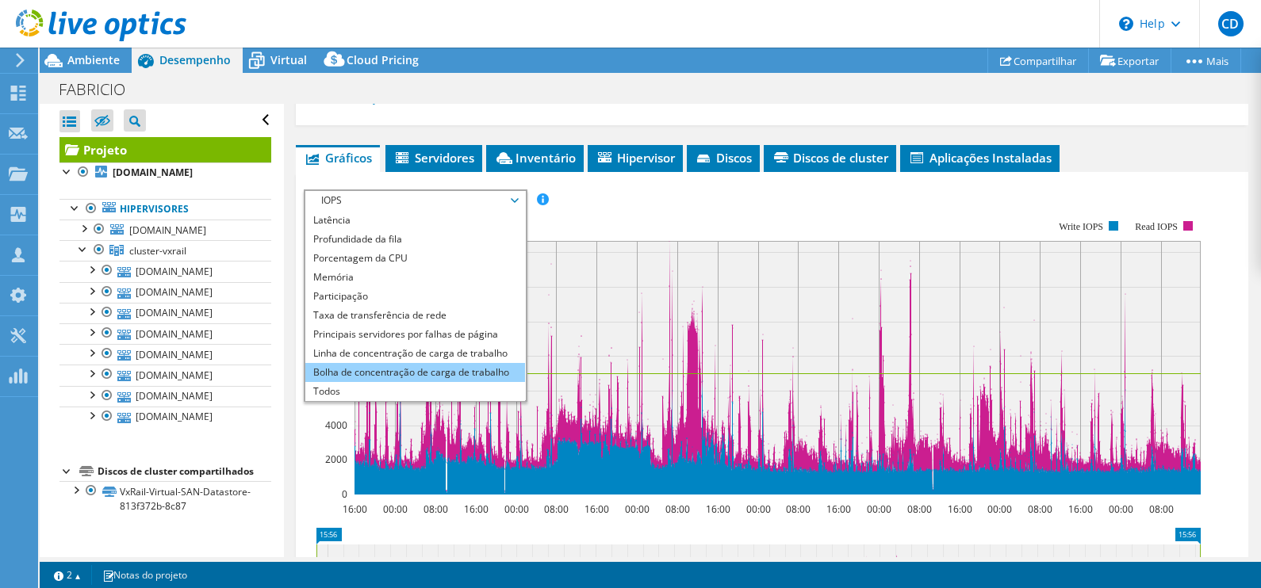
click at [407, 366] on li "Bolha de concentração de carga de trabalho" at bounding box center [415, 372] width 220 height 19
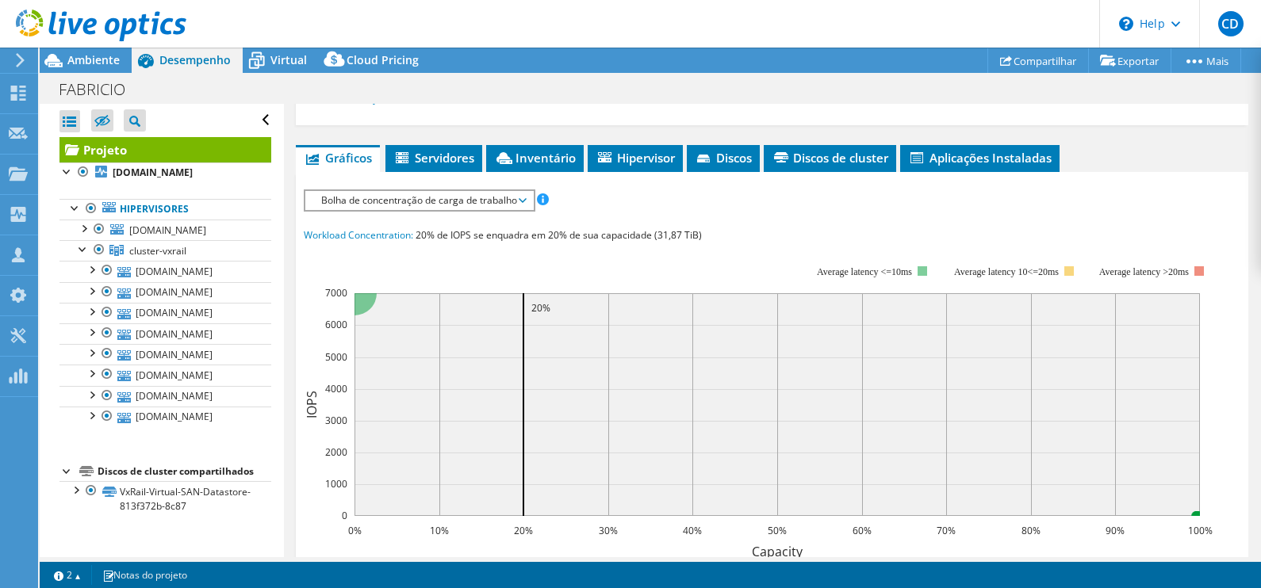
click at [524, 198] on icon at bounding box center [523, 200] width 8 height 5
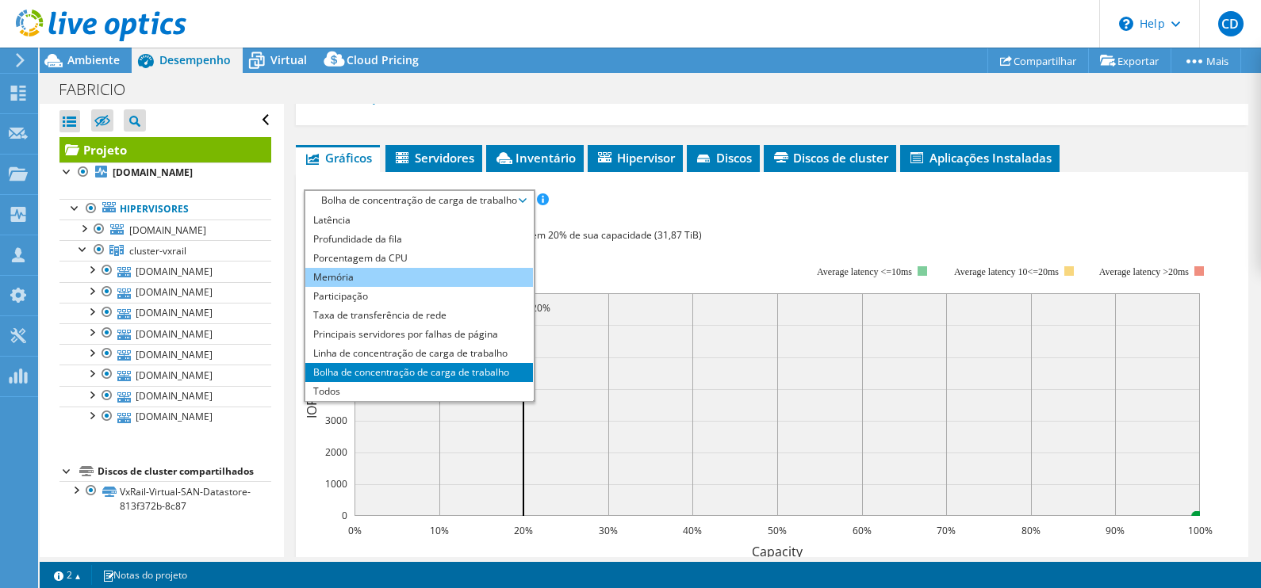
click at [346, 274] on li "Memória" at bounding box center [419, 277] width 228 height 19
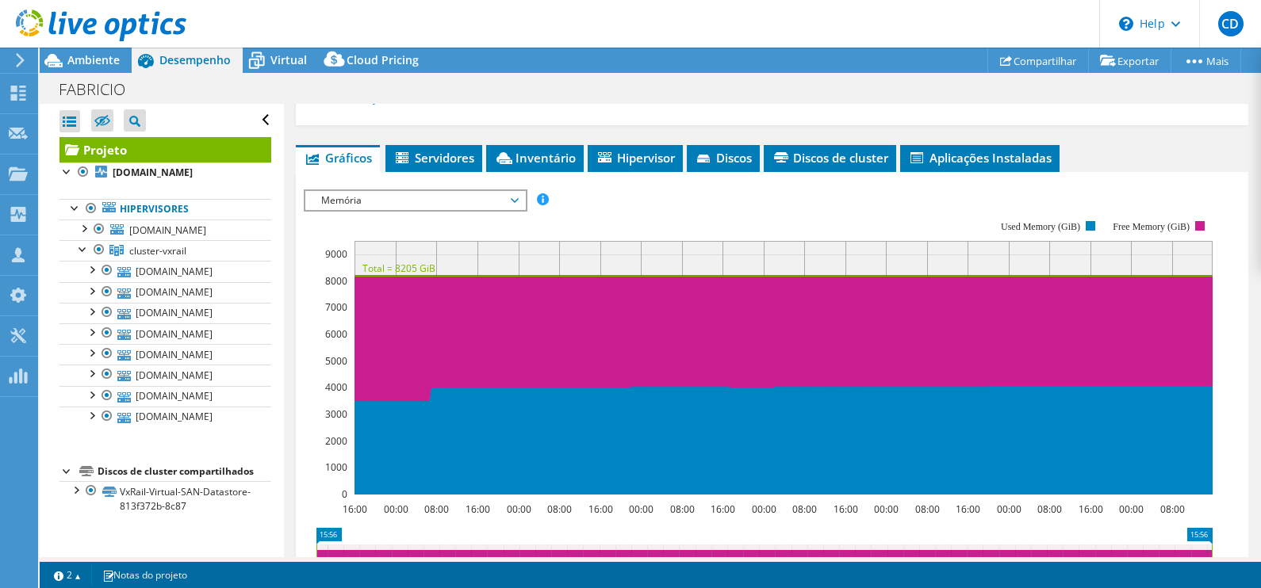
click at [442, 135] on div "Projeto Detalhes Preparado para: Clayton Dias, clayton.dias@hardlink.com.br Con…" at bounding box center [772, 335] width 976 height 1009
click at [519, 150] on span "Inventário" at bounding box center [535, 158] width 82 height 16
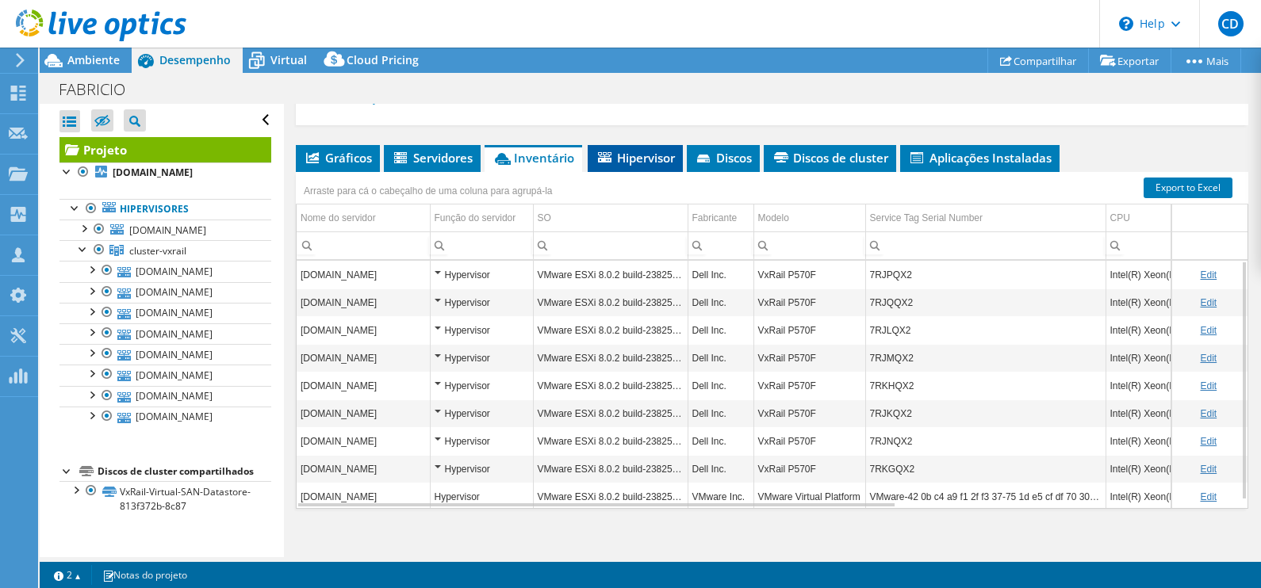
click at [641, 155] on span "Hipervisor" at bounding box center [634, 158] width 79 height 16
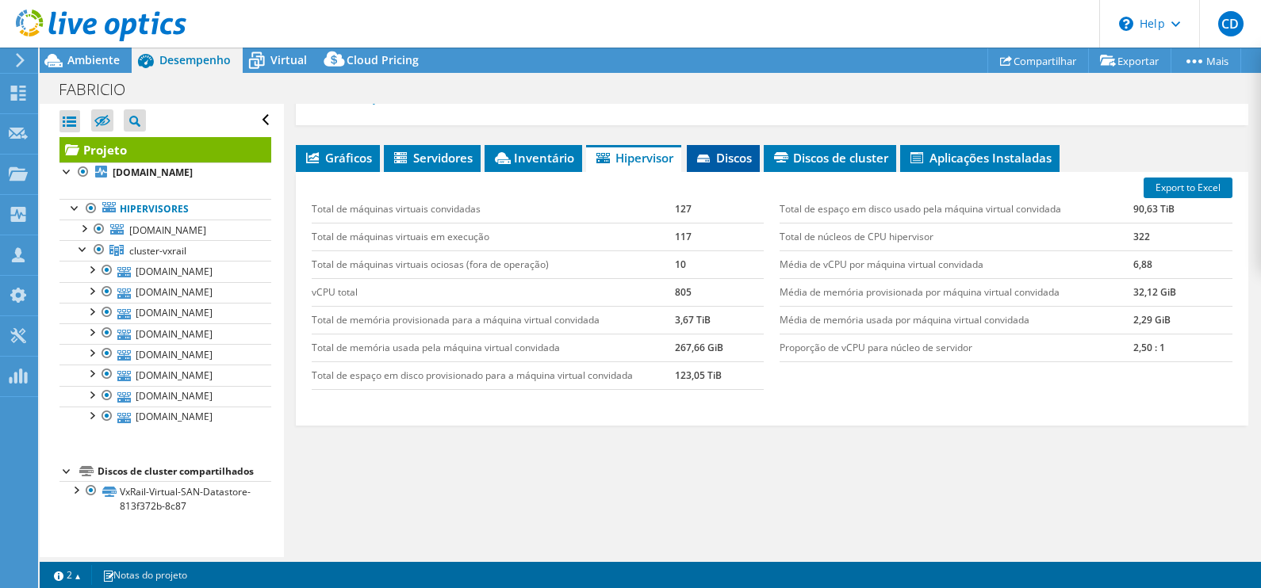
click at [713, 159] on icon at bounding box center [705, 160] width 16 height 10
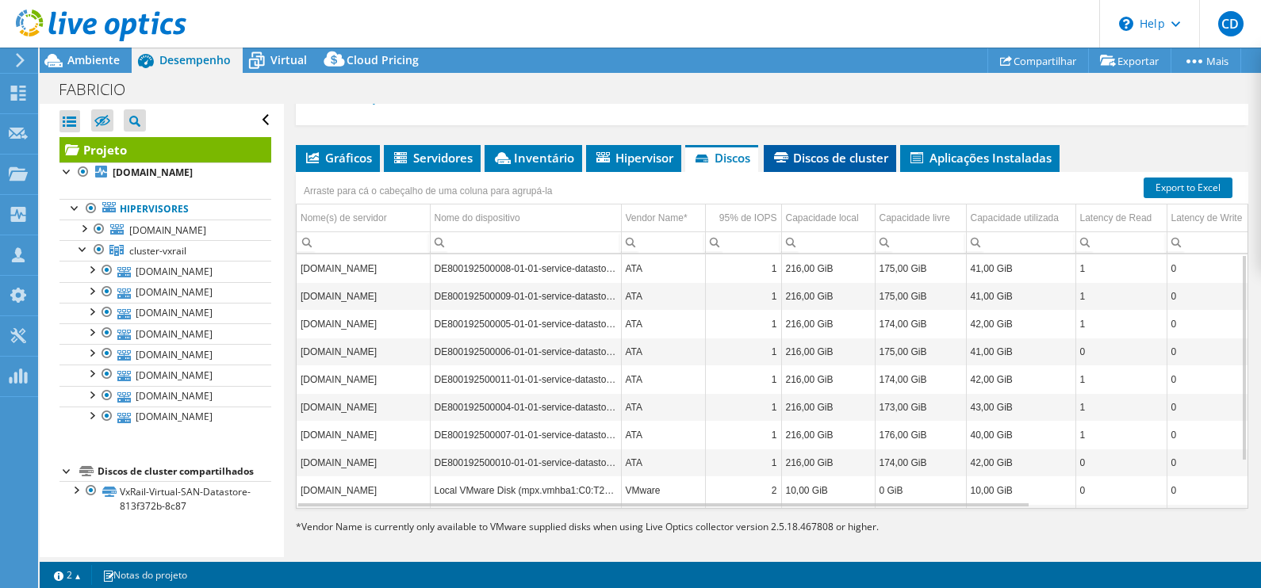
click at [830, 153] on span "Discos de cluster" at bounding box center [829, 158] width 117 height 16
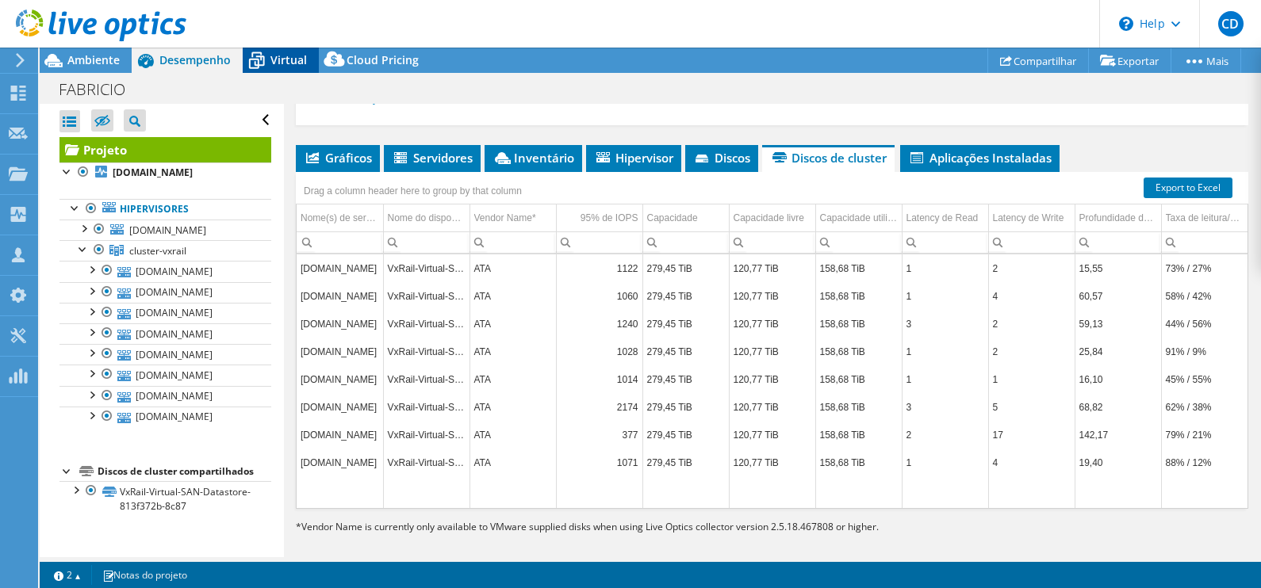
click at [274, 56] on span "Virtual" at bounding box center [288, 59] width 36 height 15
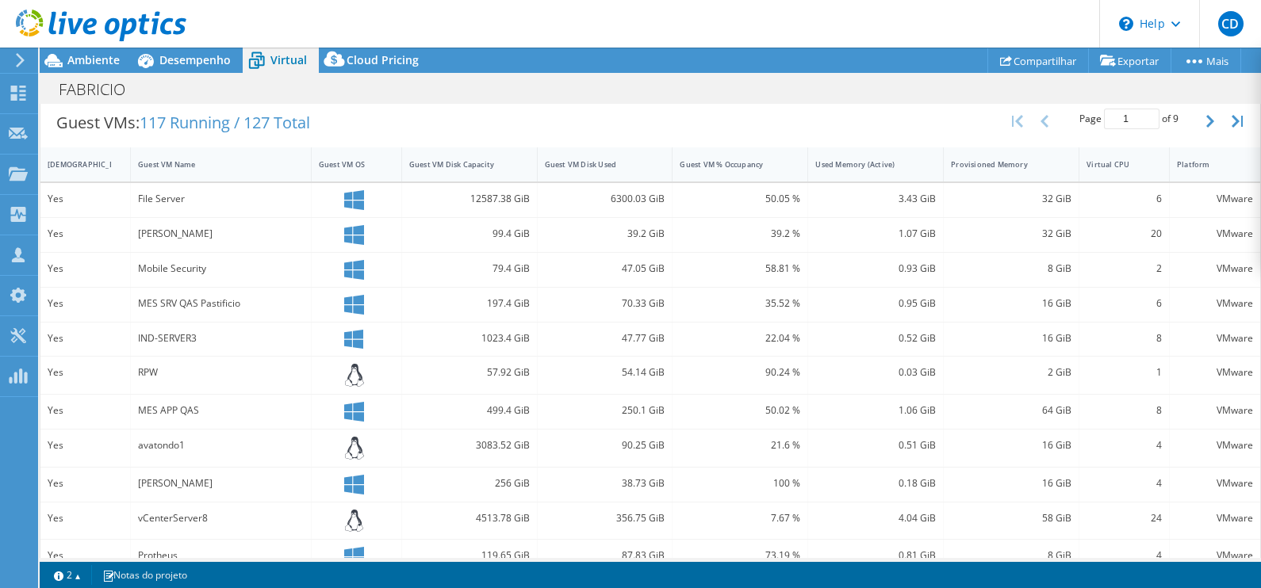
scroll to position [320, 0]
drag, startPoint x: 1259, startPoint y: 319, endPoint x: 1264, endPoint y: 79, distance: 239.5
click at [1260, 79] on html "CD Membro da equipe Clayton Dias clayton.dias@hardlink.com.br hardlink_com My P…" at bounding box center [630, 294] width 1261 height 588
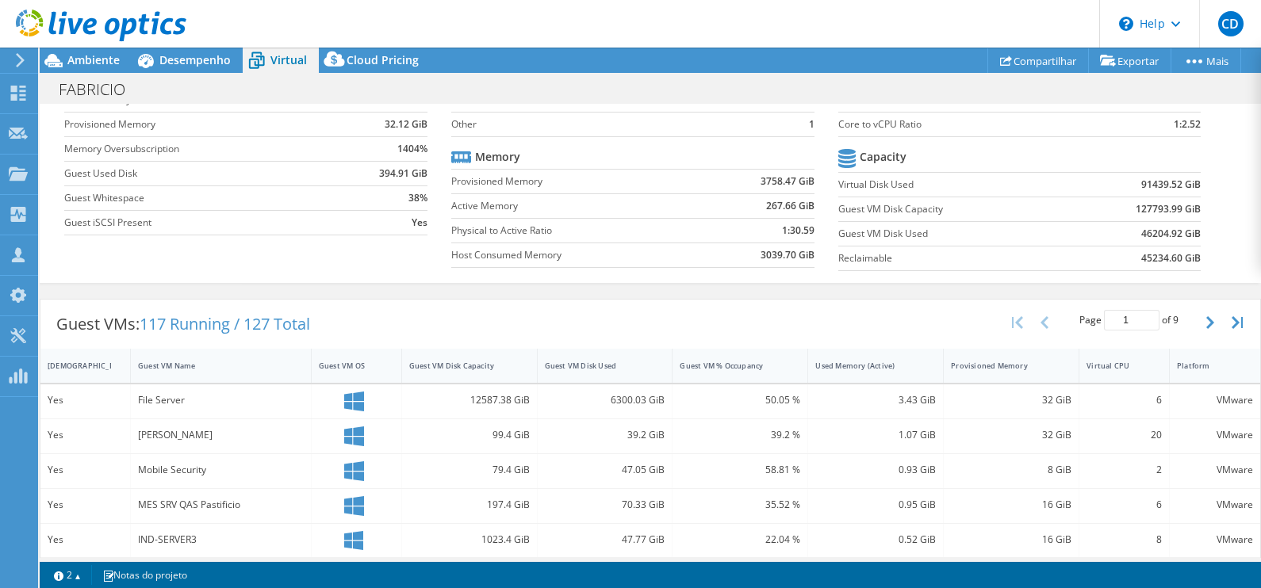
scroll to position [0, 0]
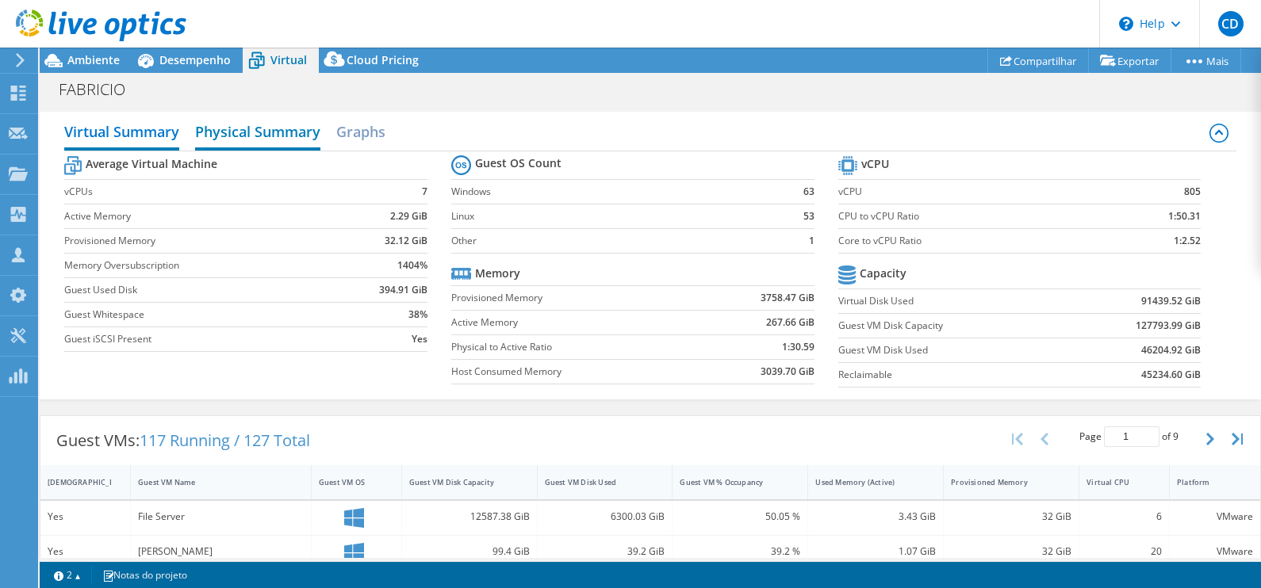
click at [251, 132] on h2 "Physical Summary" at bounding box center [257, 133] width 125 height 35
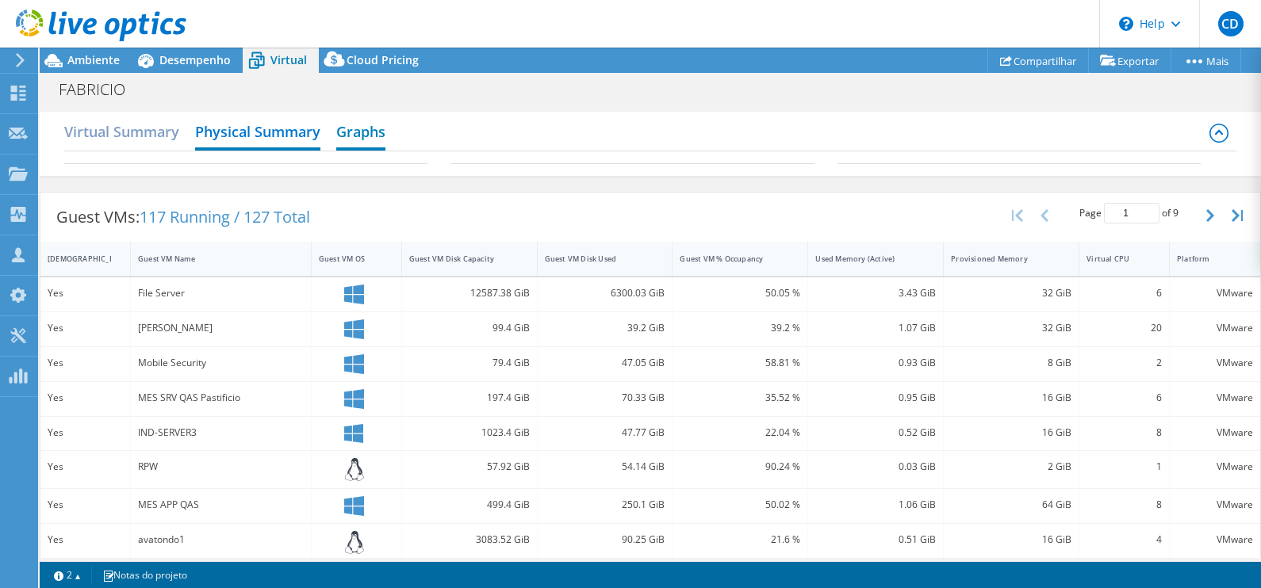
click at [355, 121] on h2 "Graphs" at bounding box center [360, 133] width 49 height 35
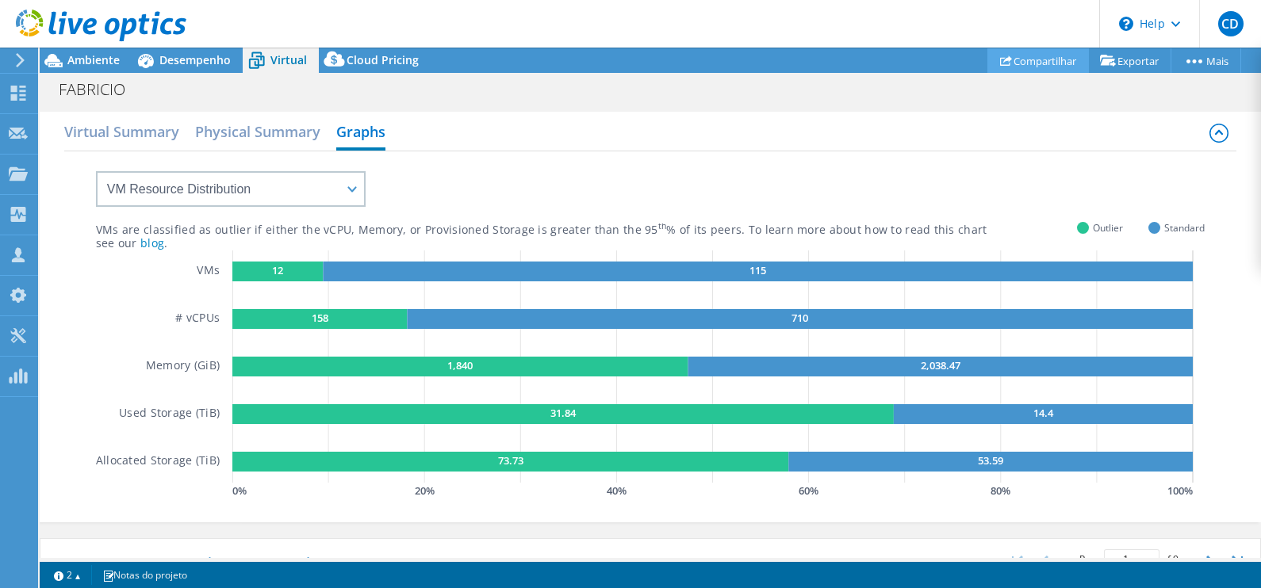
click at [1039, 60] on link "Compartilhar" at bounding box center [1037, 60] width 101 height 25
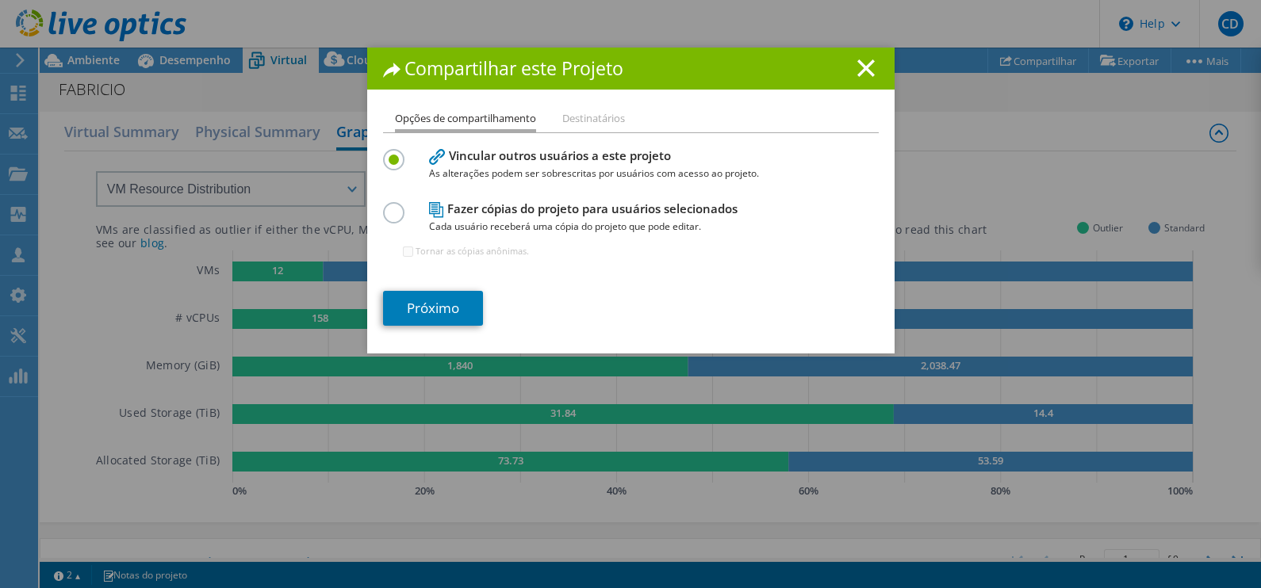
click at [847, 65] on h1 "Compartilhar este Projeto" at bounding box center [631, 68] width 496 height 18
click at [858, 67] on line at bounding box center [866, 68] width 16 height 16
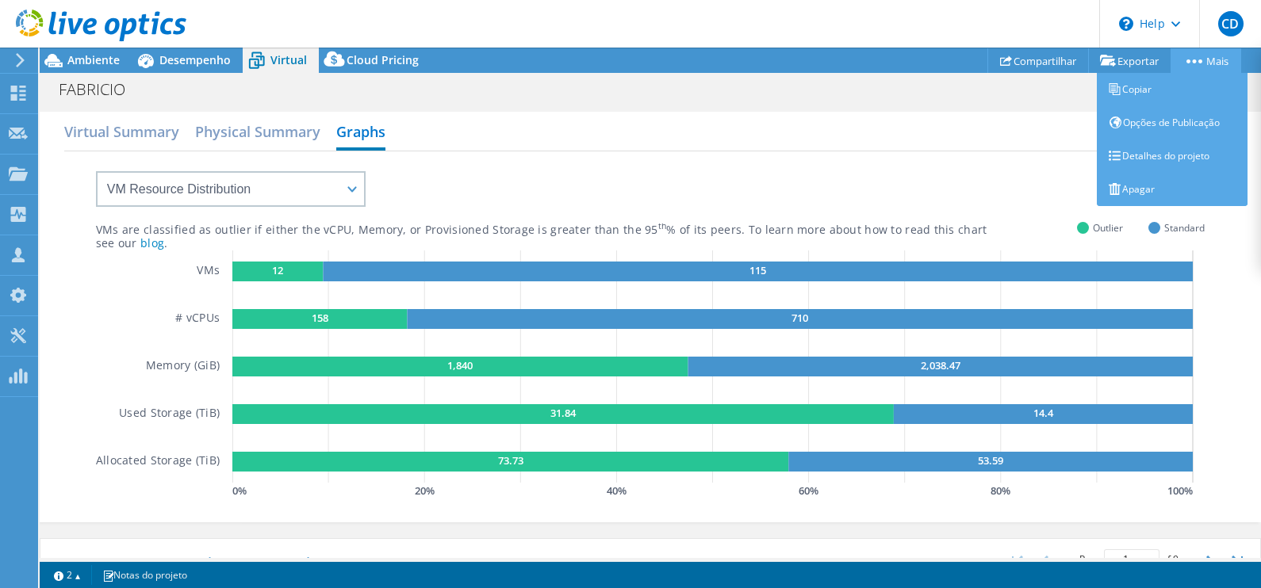
click at [1202, 63] on link "Mais" at bounding box center [1205, 60] width 71 height 25
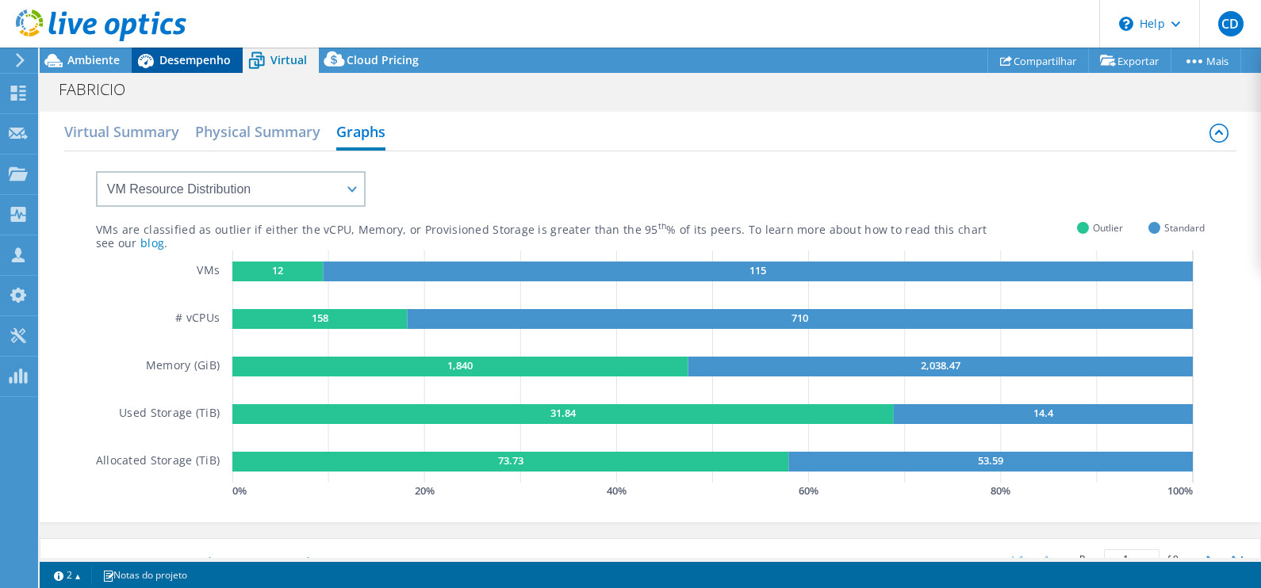
click at [194, 62] on span "Desempenho" at bounding box center [194, 59] width 71 height 15
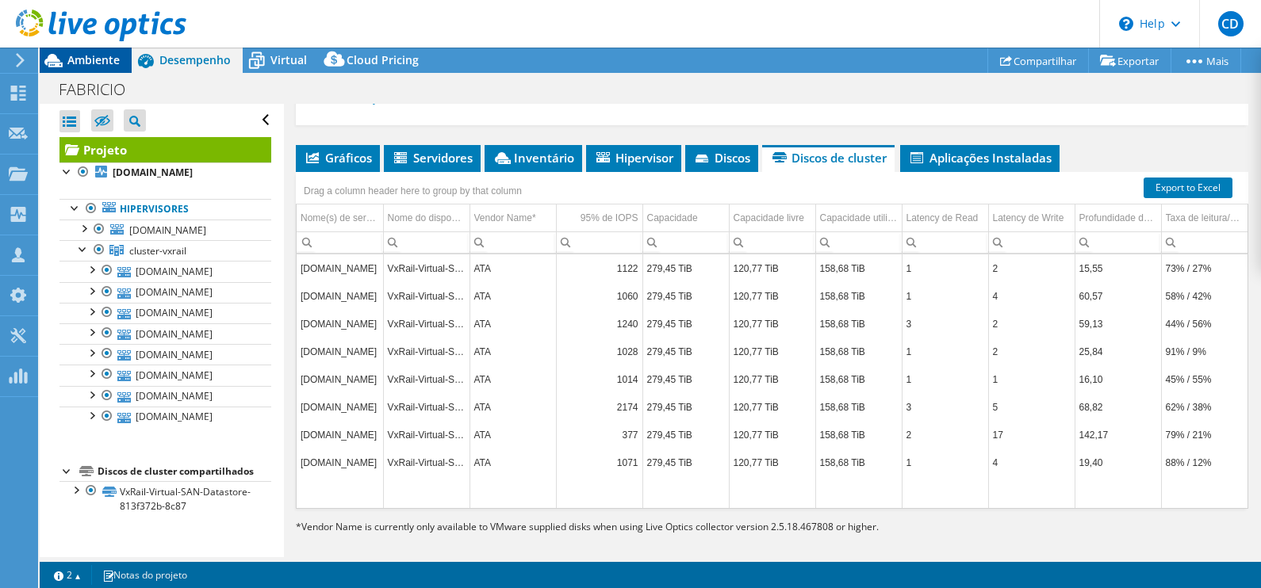
click at [107, 63] on span "Ambiente" at bounding box center [93, 59] width 52 height 15
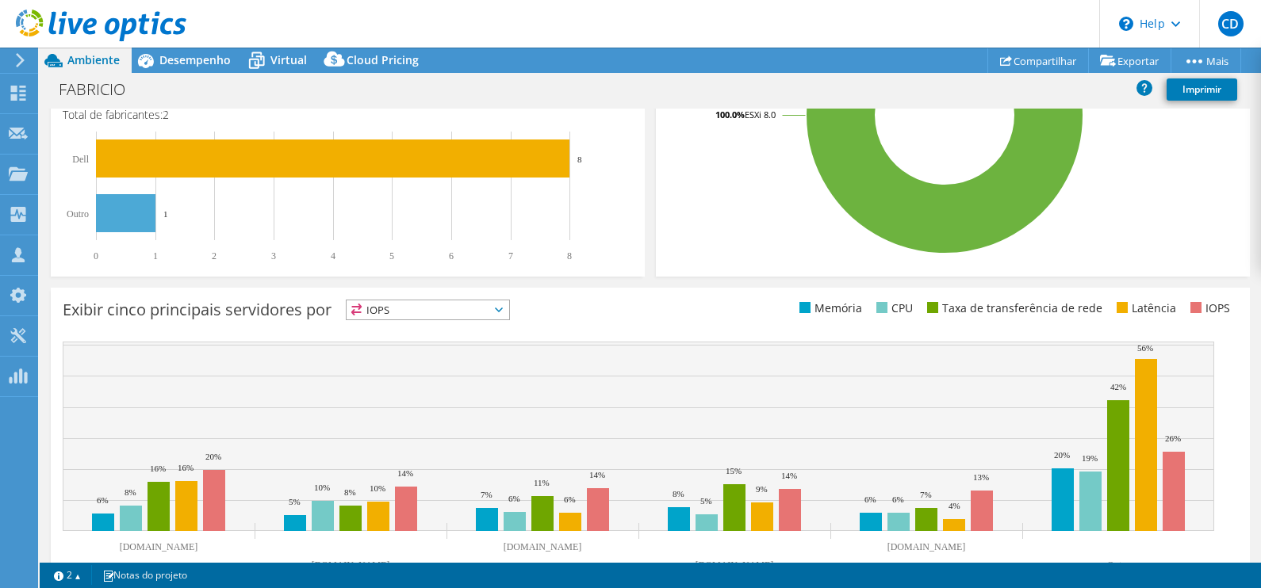
scroll to position [483, 0]
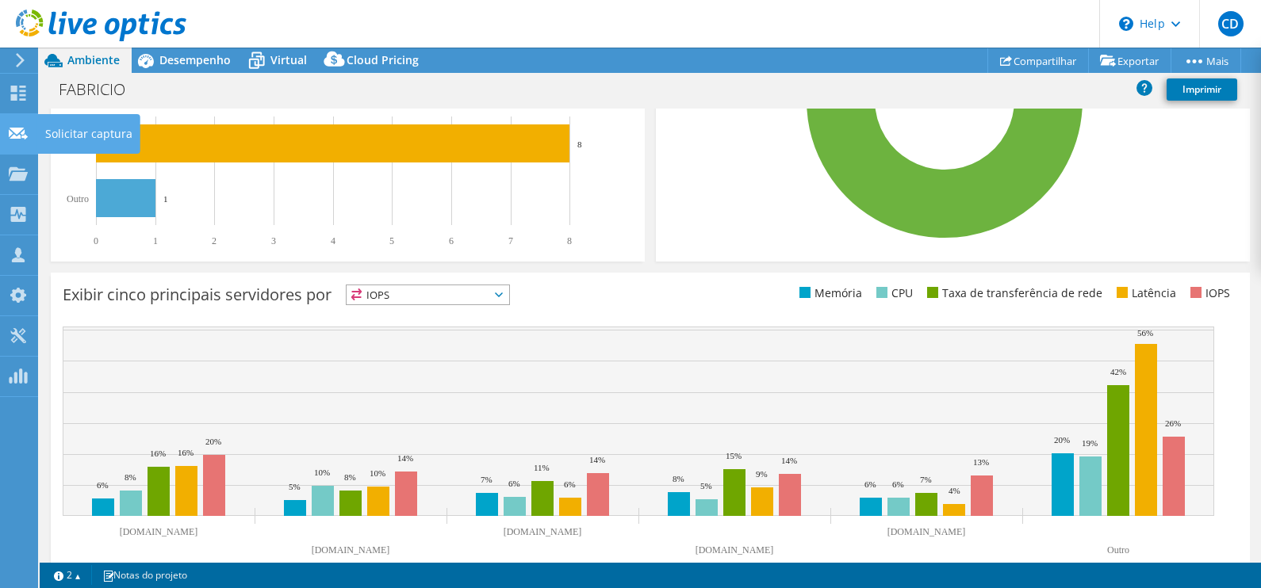
click at [59, 132] on div "Solicitar captura" at bounding box center [88, 134] width 103 height 40
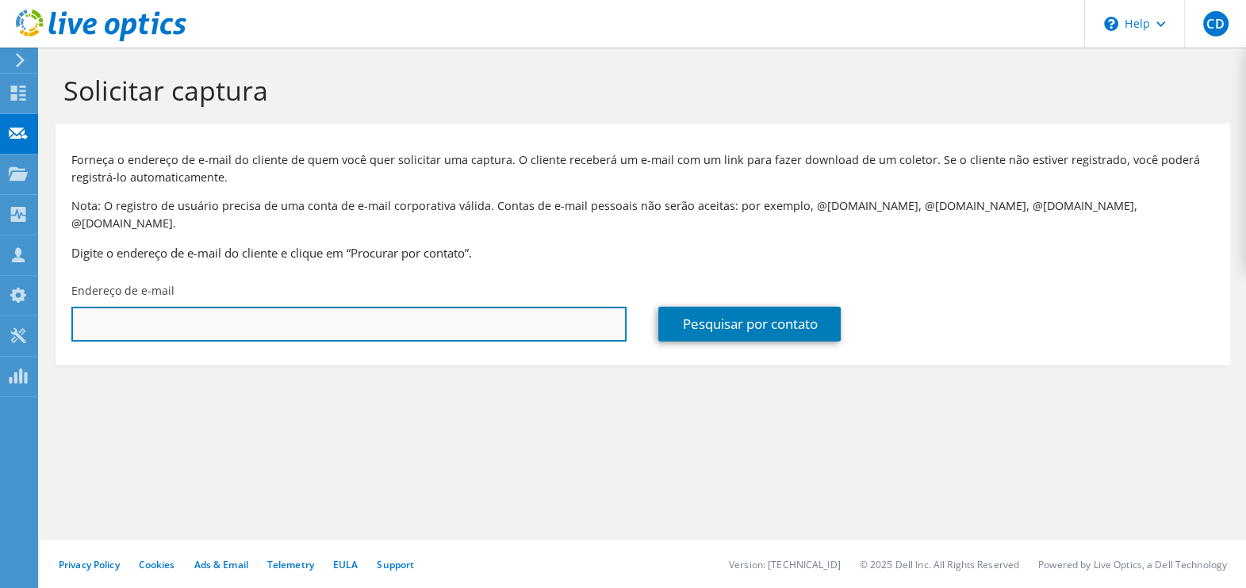
click at [193, 307] on input "text" at bounding box center [348, 324] width 555 height 35
type input "[PERSON_NAME][EMAIL_ADDRESS][DOMAIN_NAME]"
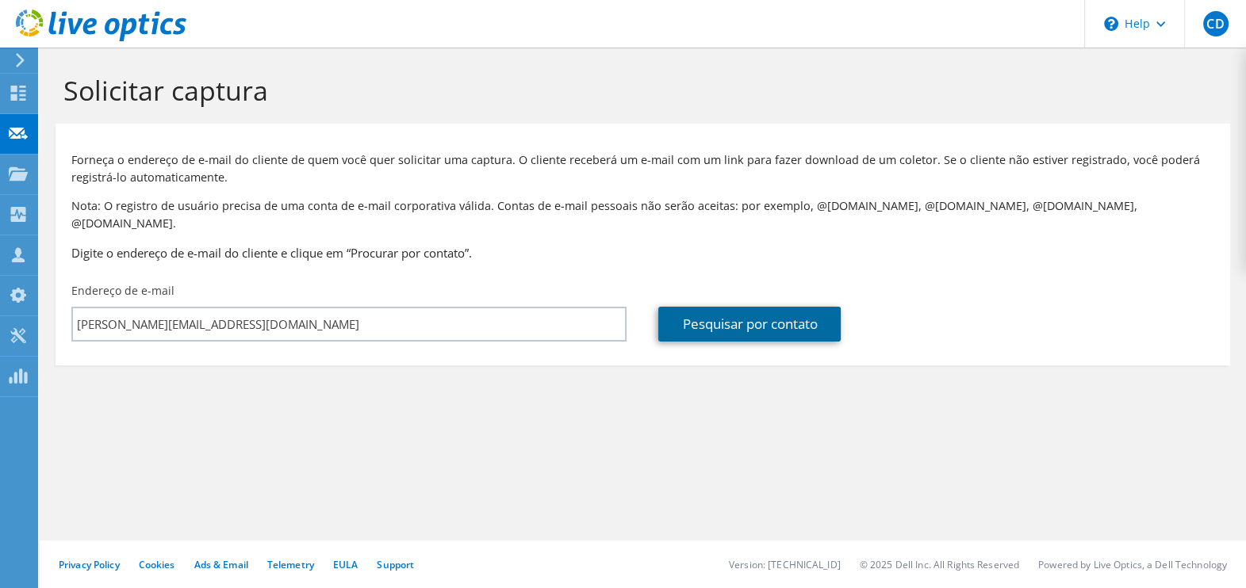
click at [798, 313] on link "Pesquisar por contato" at bounding box center [749, 324] width 182 height 35
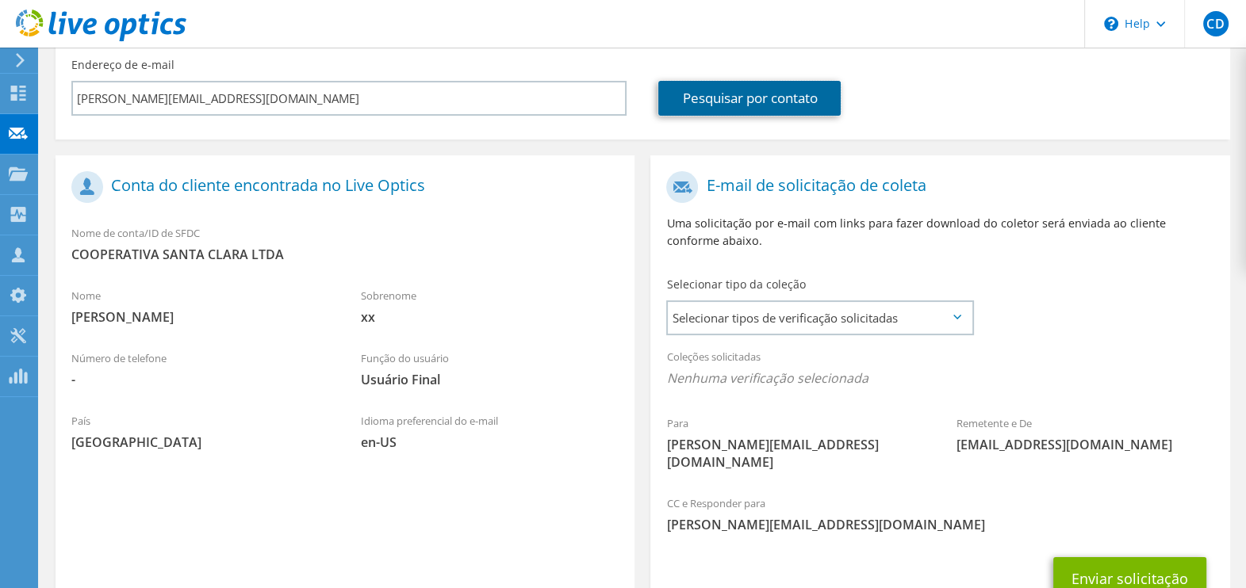
scroll to position [229, 0]
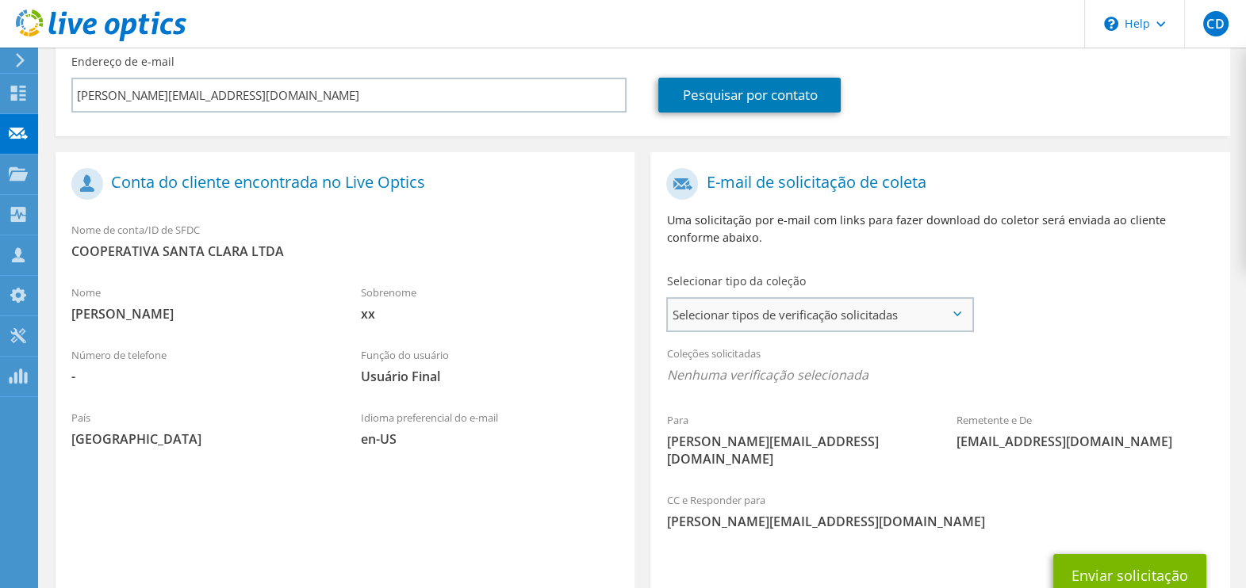
click at [932, 303] on span "Selecionar tipos de verificação solicitadas" at bounding box center [819, 315] width 303 height 32
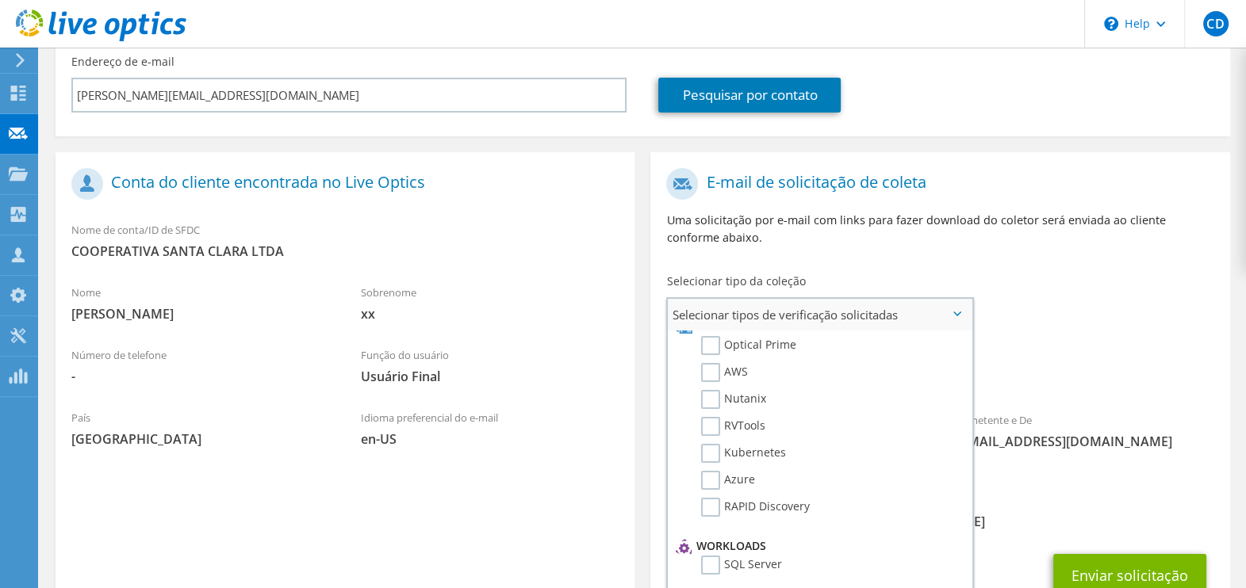
scroll to position [0, 0]
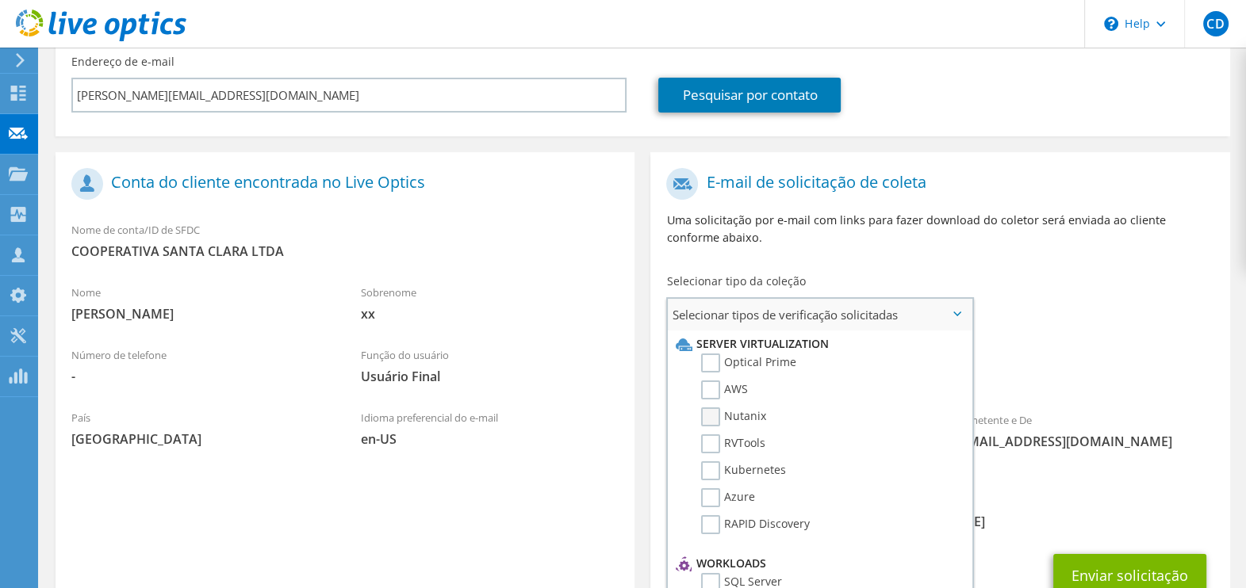
click at [714, 408] on label "Nutanix" at bounding box center [733, 417] width 65 height 19
click at [0, 0] on input "Nutanix" at bounding box center [0, 0] width 0 height 0
click at [714, 408] on label "Nutanix" at bounding box center [733, 417] width 65 height 19
click at [0, 0] on input "Nutanix" at bounding box center [0, 0] width 0 height 0
click at [712, 408] on label "Nutanix" at bounding box center [733, 417] width 65 height 19
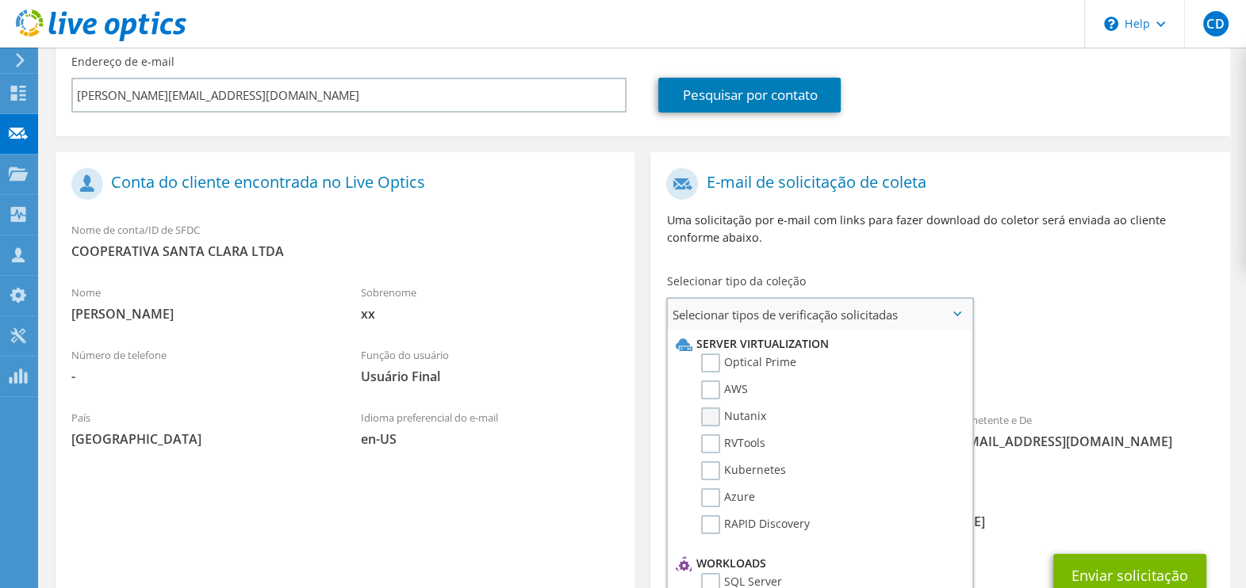
click at [0, 0] on input "Nutanix" at bounding box center [0, 0] width 0 height 0
click at [710, 354] on label "Optical Prime" at bounding box center [748, 363] width 95 height 19
click at [0, 0] on input "Optical Prime" at bounding box center [0, 0] width 0 height 0
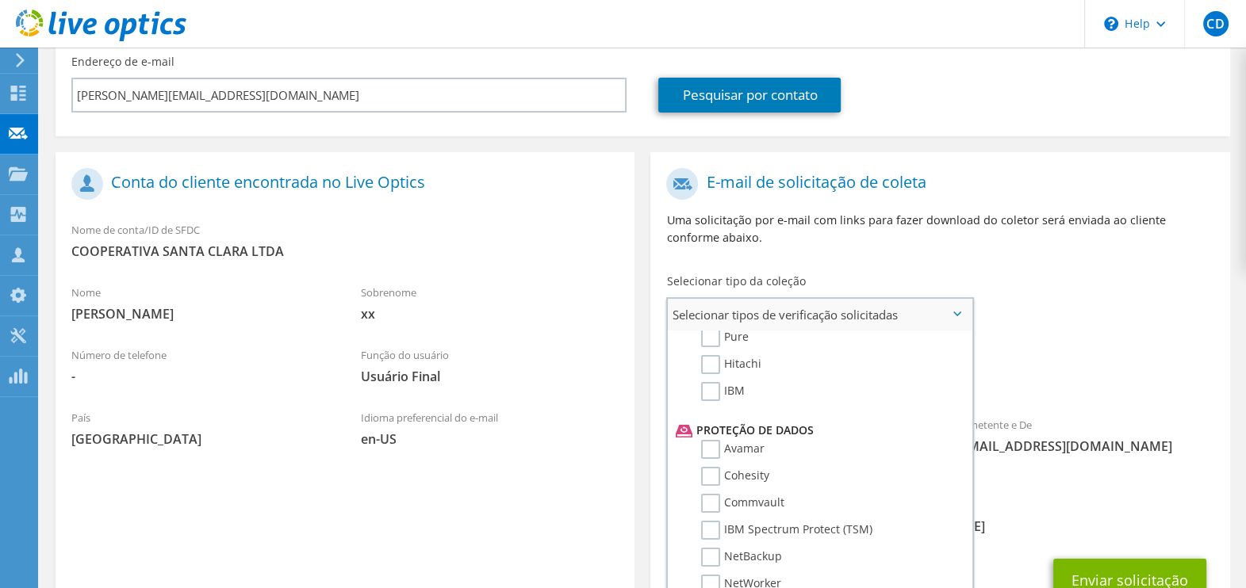
scroll to position [679, 0]
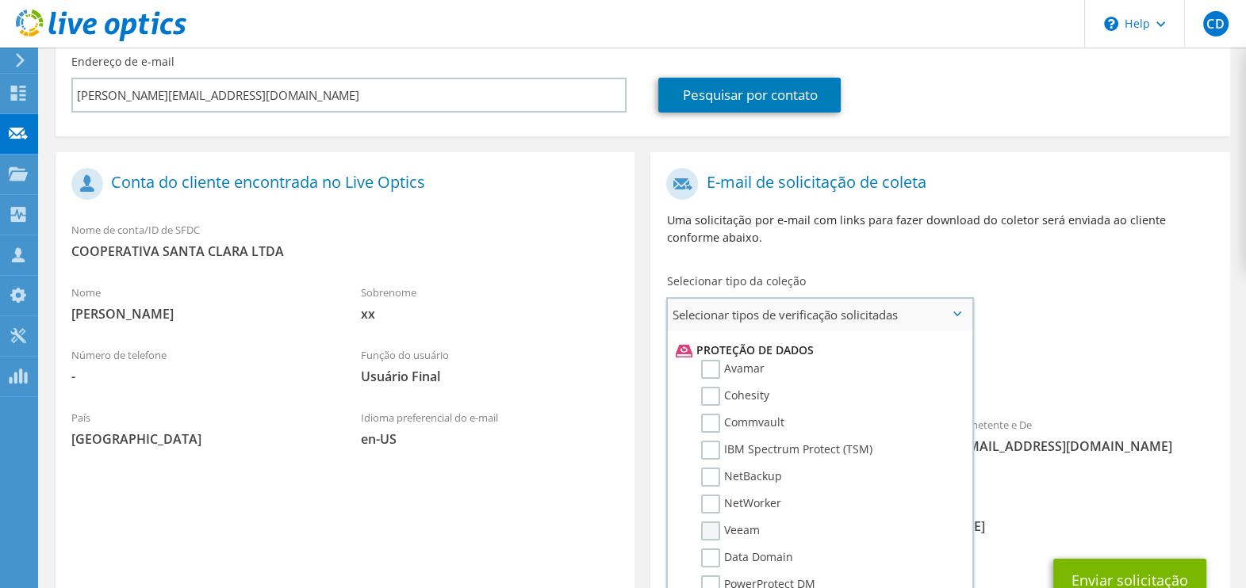
click at [704, 522] on label "Veeam" at bounding box center [730, 531] width 59 height 19
click at [0, 0] on input "Veeam" at bounding box center [0, 0] width 0 height 0
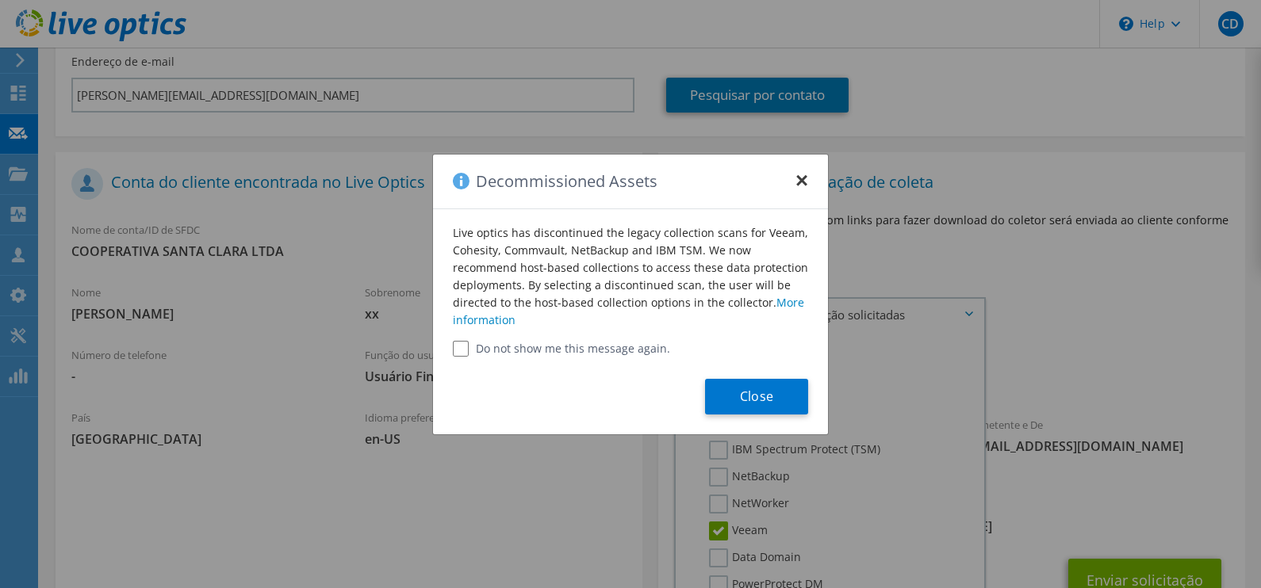
click at [800, 181] on button "×" at bounding box center [801, 176] width 13 height 13
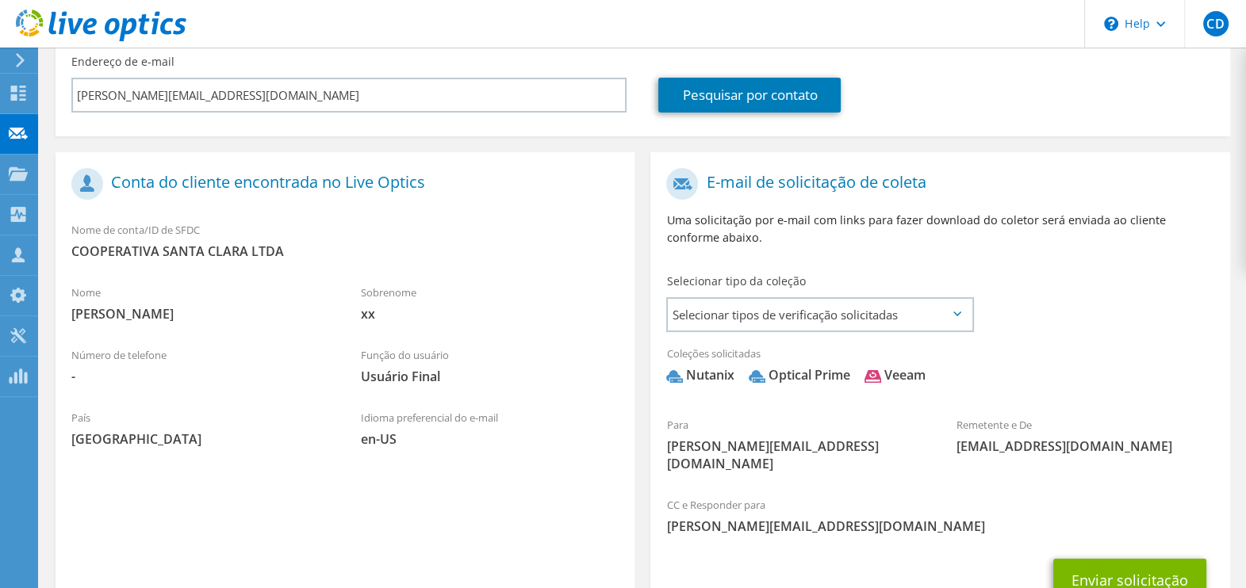
click at [953, 278] on div "Selecionar tipo da coleção Selecionar tipos de verificação solicitadas Server V…" at bounding box center [819, 302] width 306 height 56
click at [954, 299] on span "Selecionar tipos de verificação solicitadas" at bounding box center [819, 315] width 303 height 32
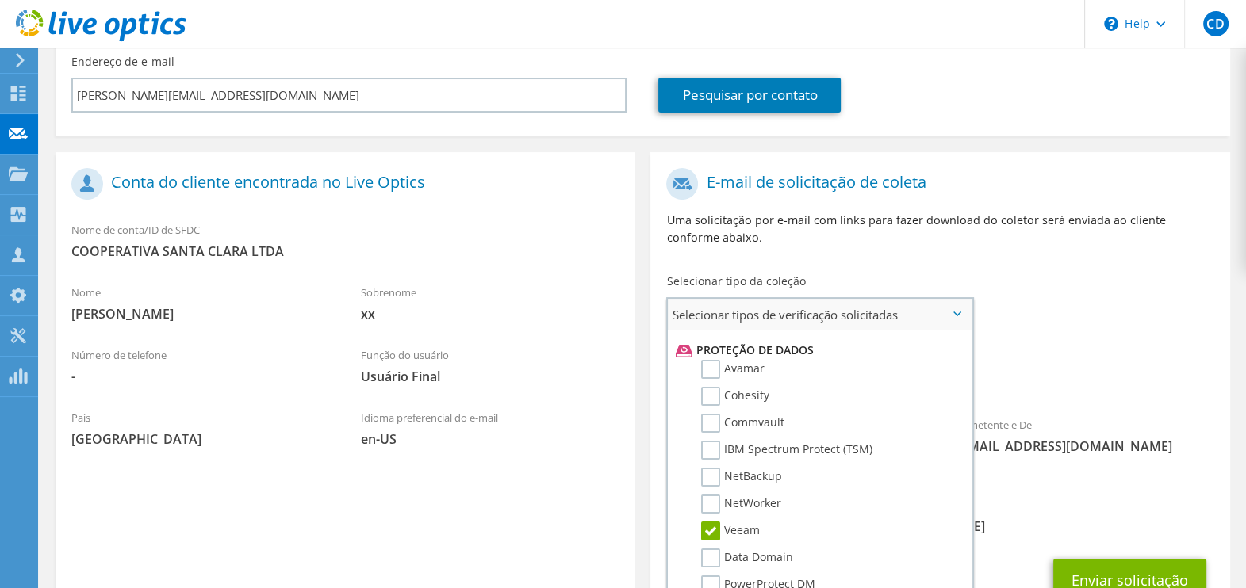
click at [714, 522] on label "Veeam" at bounding box center [730, 531] width 59 height 19
click at [0, 0] on input "Veeam" at bounding box center [0, 0] width 0 height 0
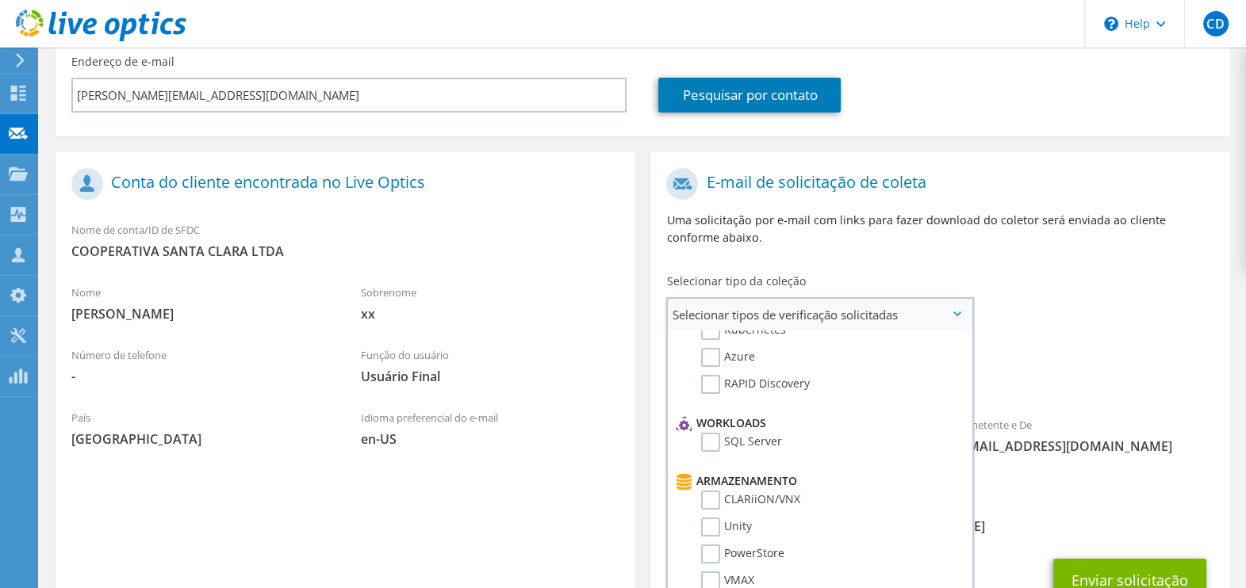
scroll to position [182, 0]
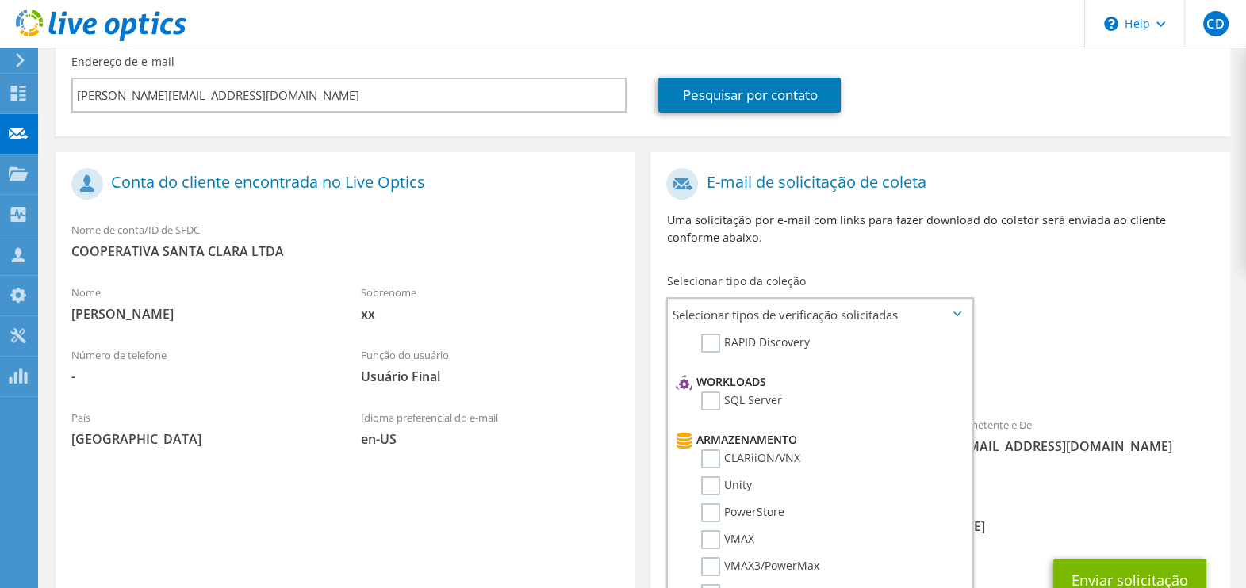
click at [988, 343] on div "Coleções solicitadas Nenhuma verificação selecionada Nutanix Optical Prime" at bounding box center [939, 368] width 579 height 63
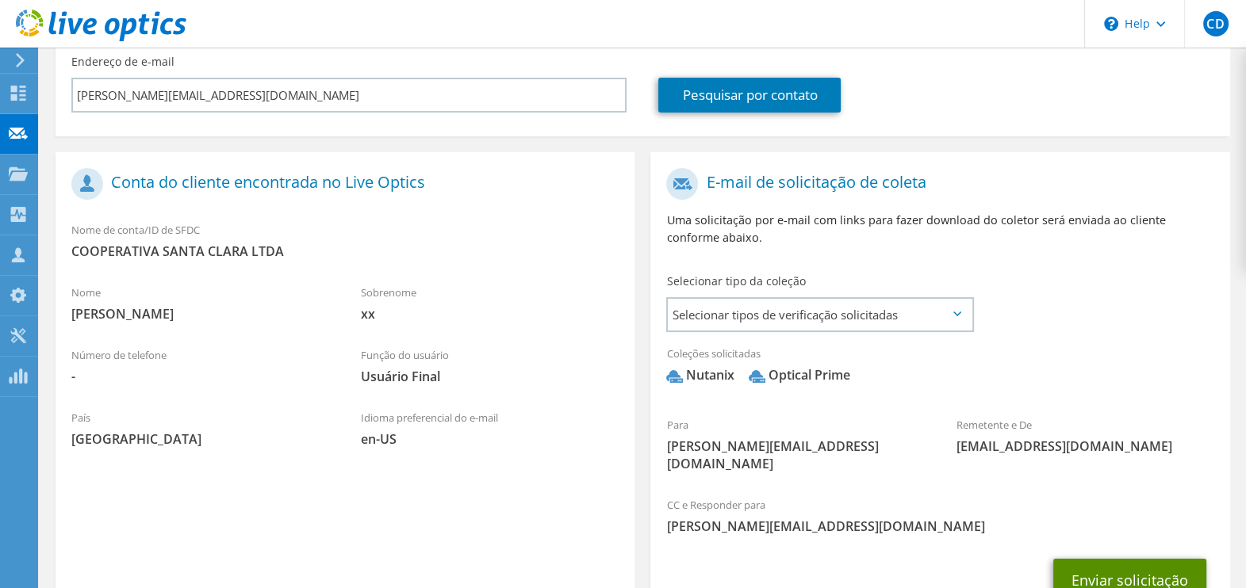
click at [1104, 559] on button "Enviar solicitação" at bounding box center [1129, 580] width 153 height 43
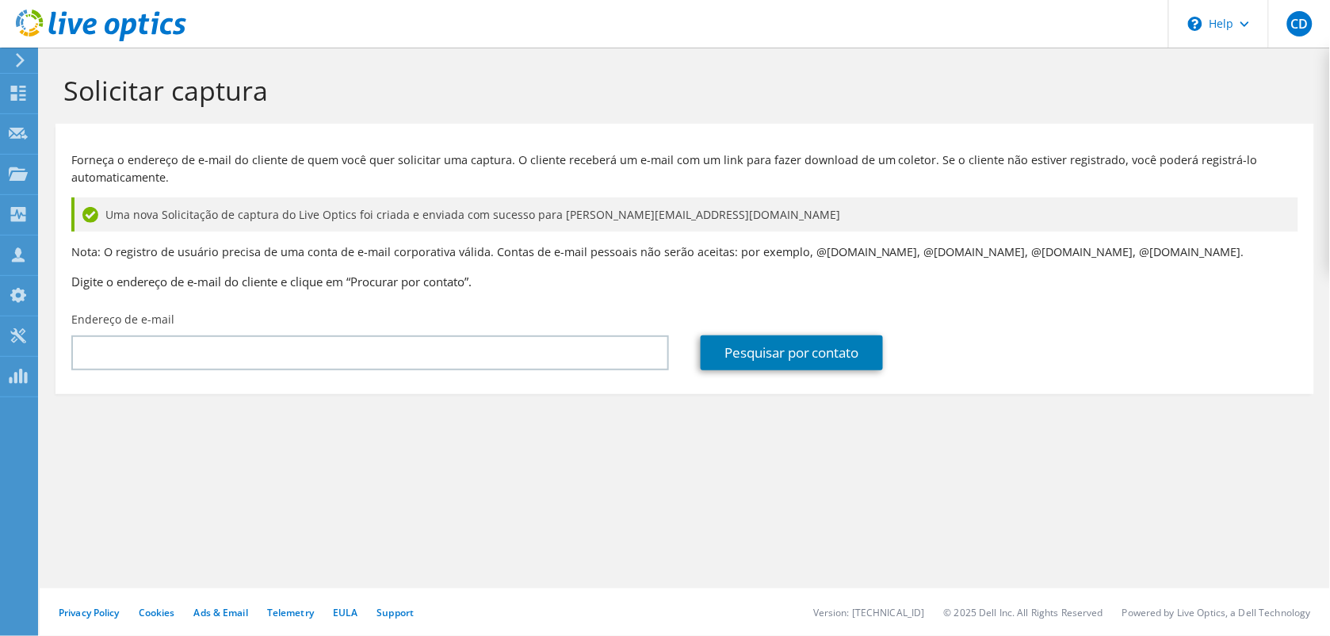
click at [362, 485] on div "Solicitar captura Forneça o endereço de e-mail do cliente de quem você quer sol…" at bounding box center [685, 342] width 1291 height 588
